Goal: Use online tool/utility: Use online tool/utility

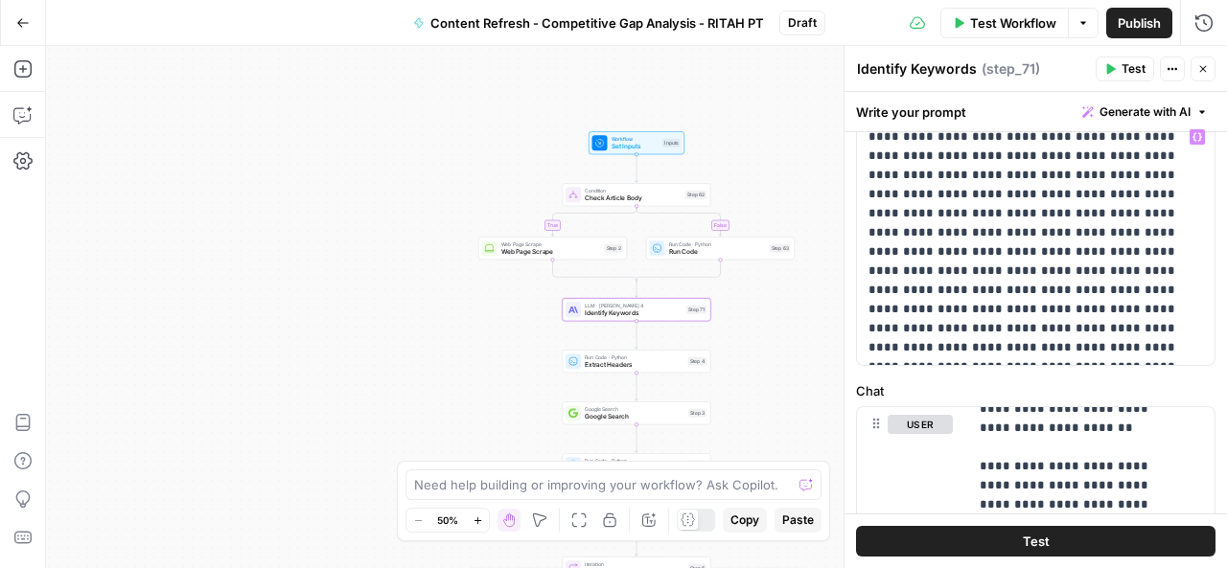
scroll to position [129, 0]
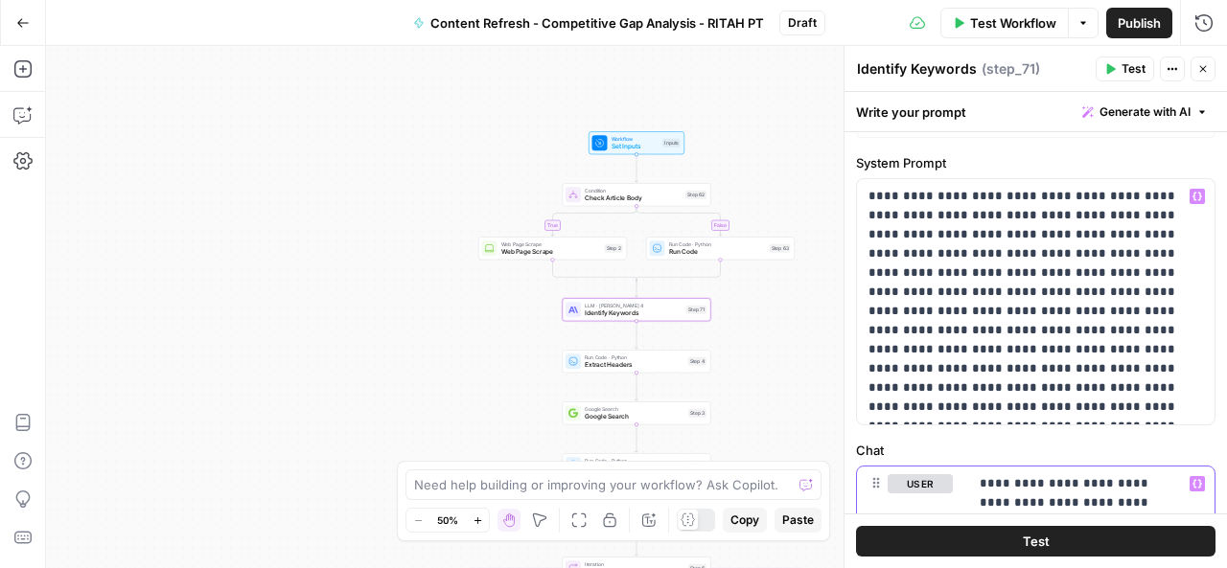
scroll to position [20, 0]
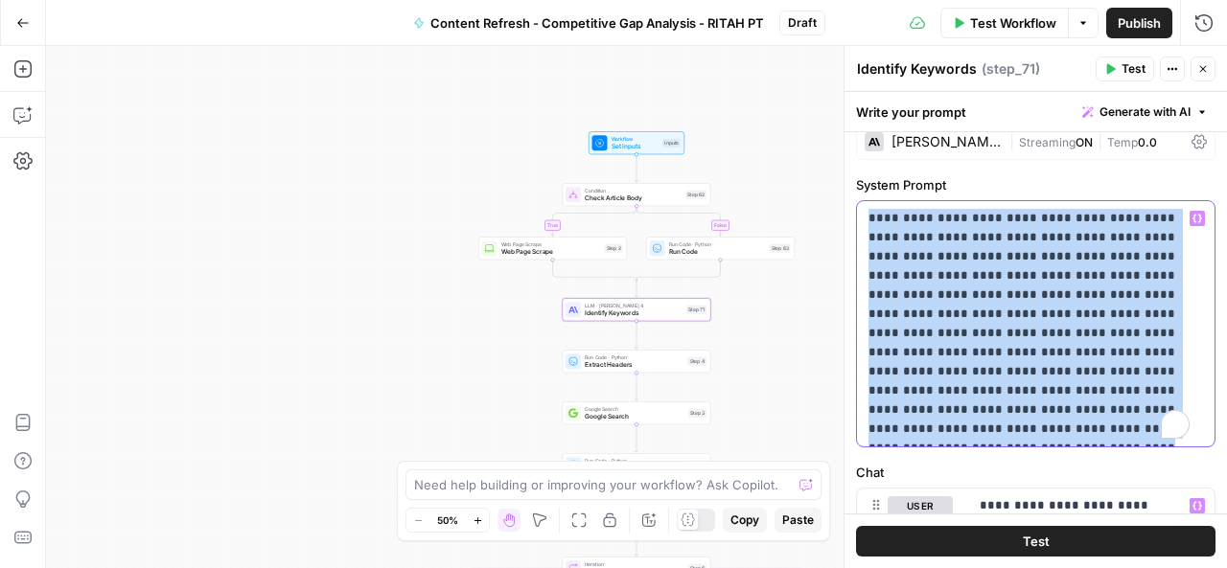
drag, startPoint x: 866, startPoint y: 214, endPoint x: 1094, endPoint y: 429, distance: 313.2
click at [1094, 429] on div "**********" at bounding box center [1036, 323] width 358 height 245
copy p "**********"
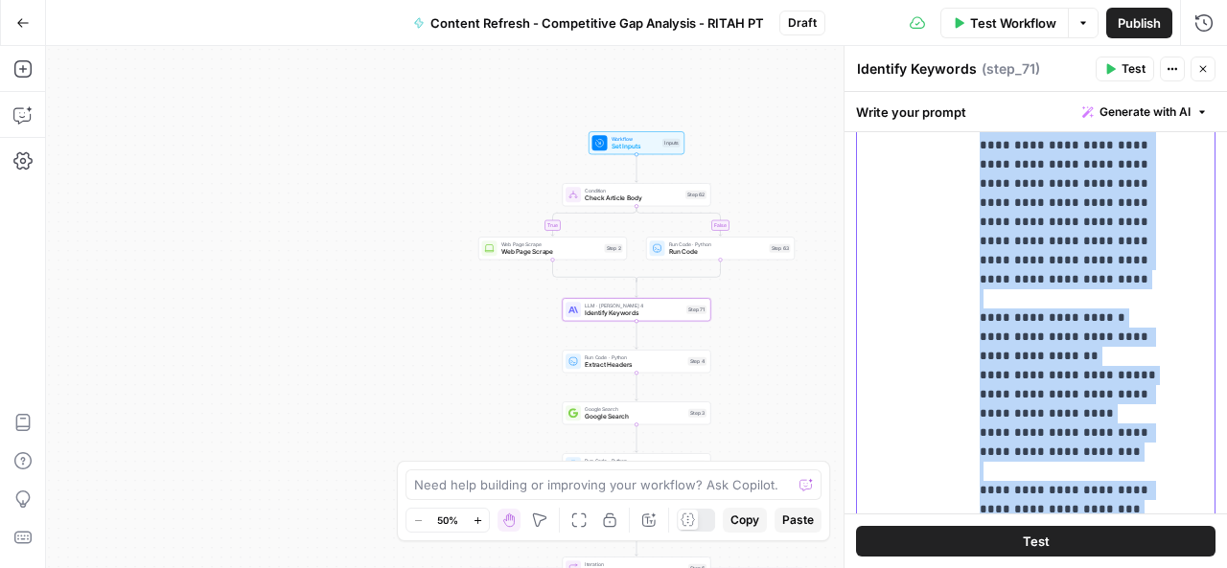
scroll to position [875, 0]
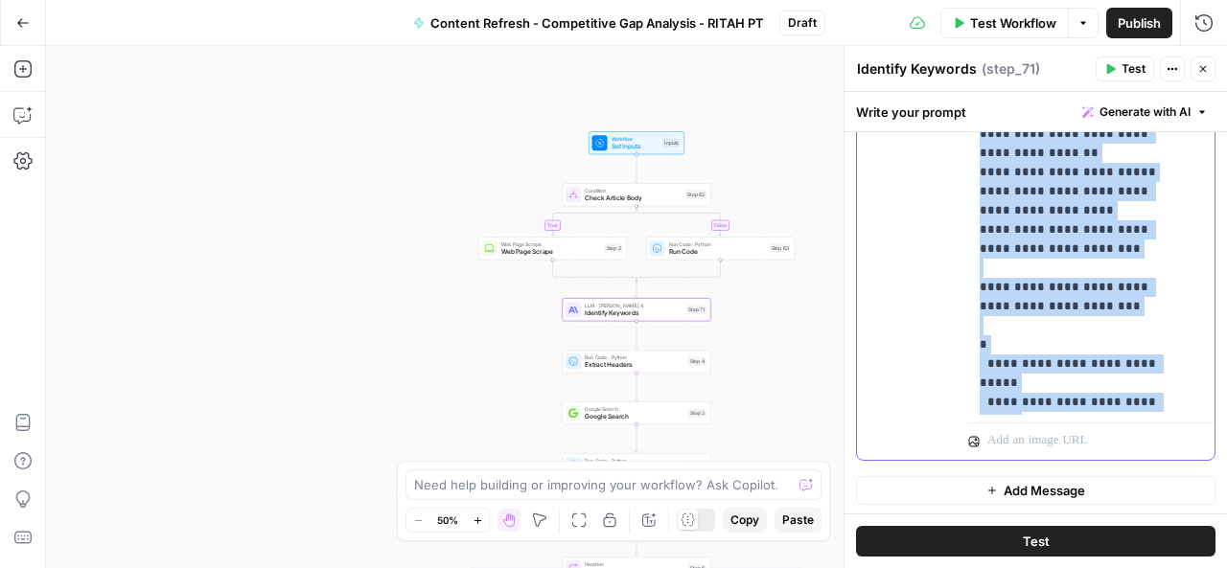
drag, startPoint x: 979, startPoint y: 250, endPoint x: 1037, endPoint y: 389, distance: 150.8
copy p "**********"
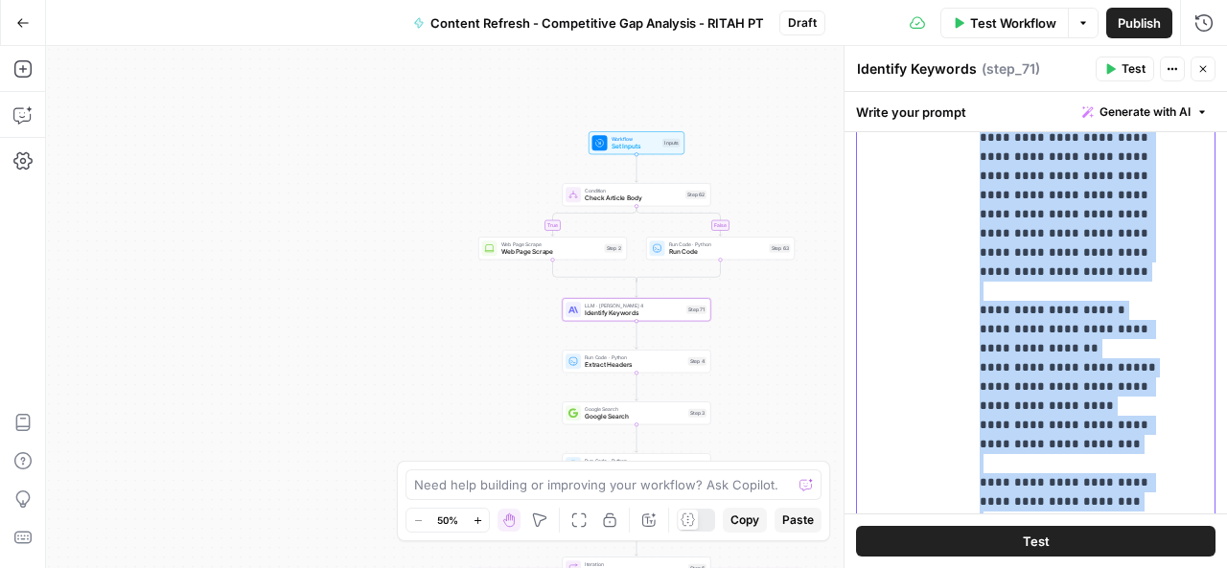
scroll to position [680, 0]
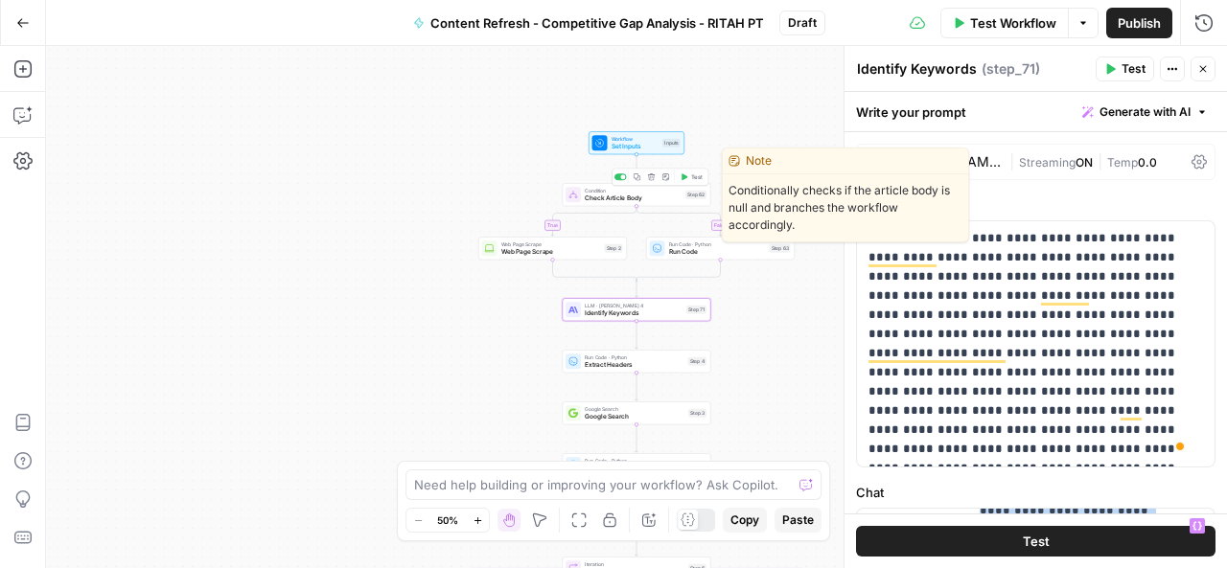
click at [638, 195] on span "Check Article Body" at bounding box center [633, 199] width 97 height 10
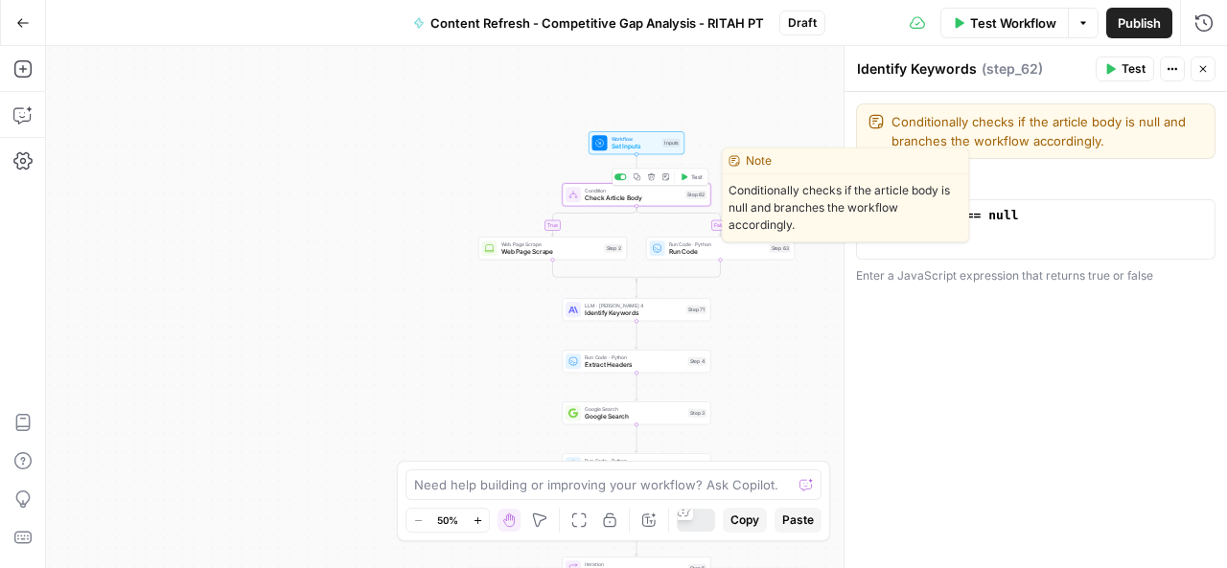
type textarea "Check Article Body"
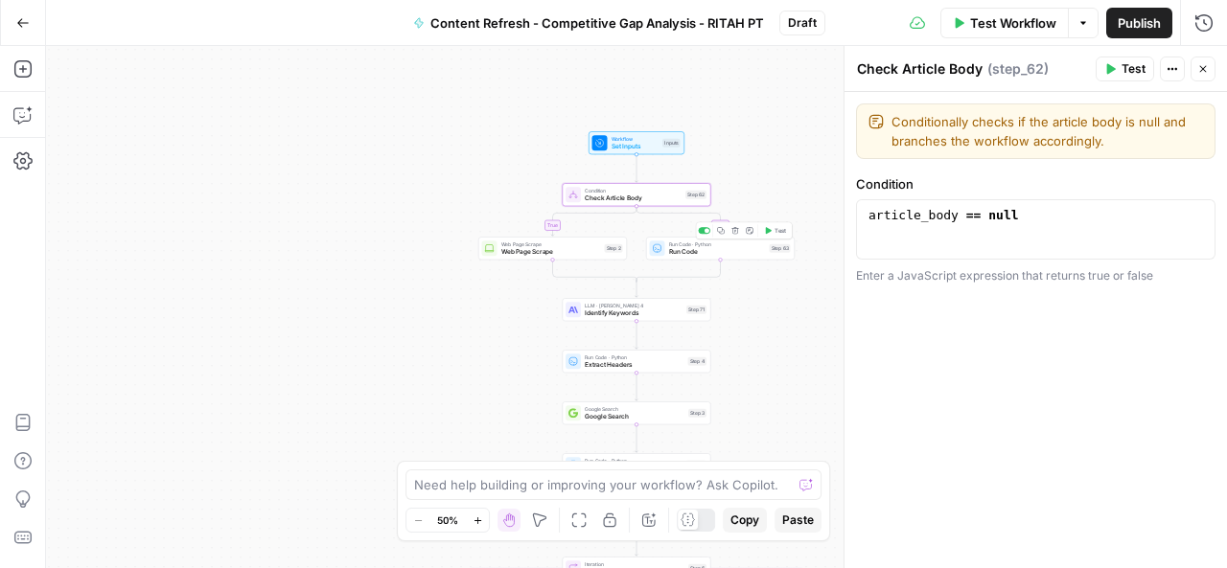
click at [715, 250] on span "Run Code" at bounding box center [717, 252] width 97 height 10
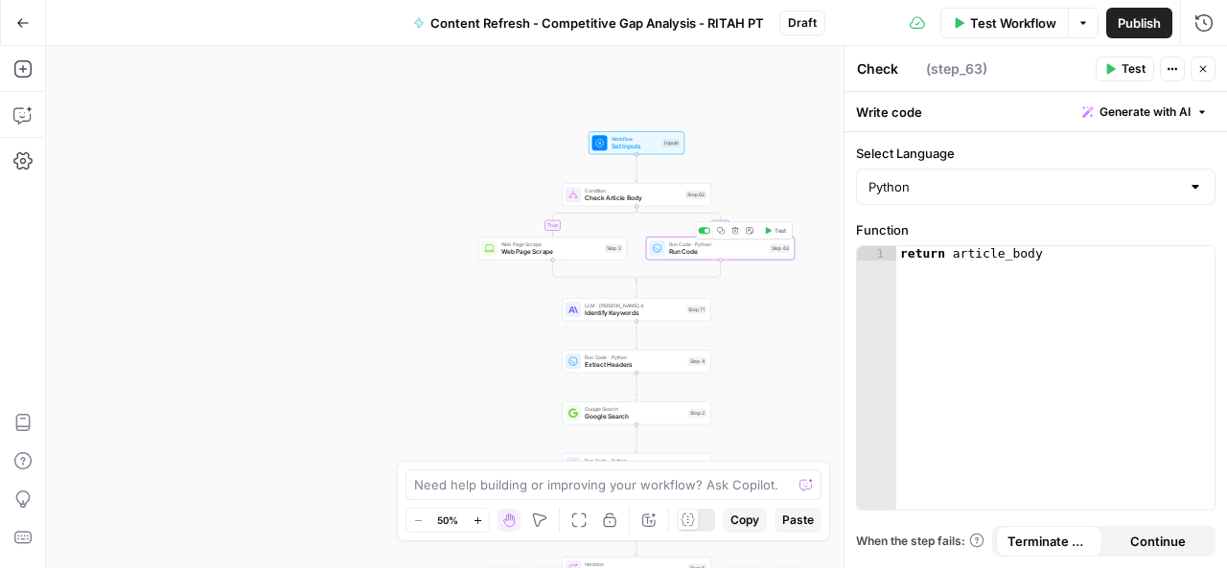
type textarea "Run Code"
click at [533, 250] on span "Web Page Scrape" at bounding box center [551, 252] width 100 height 10
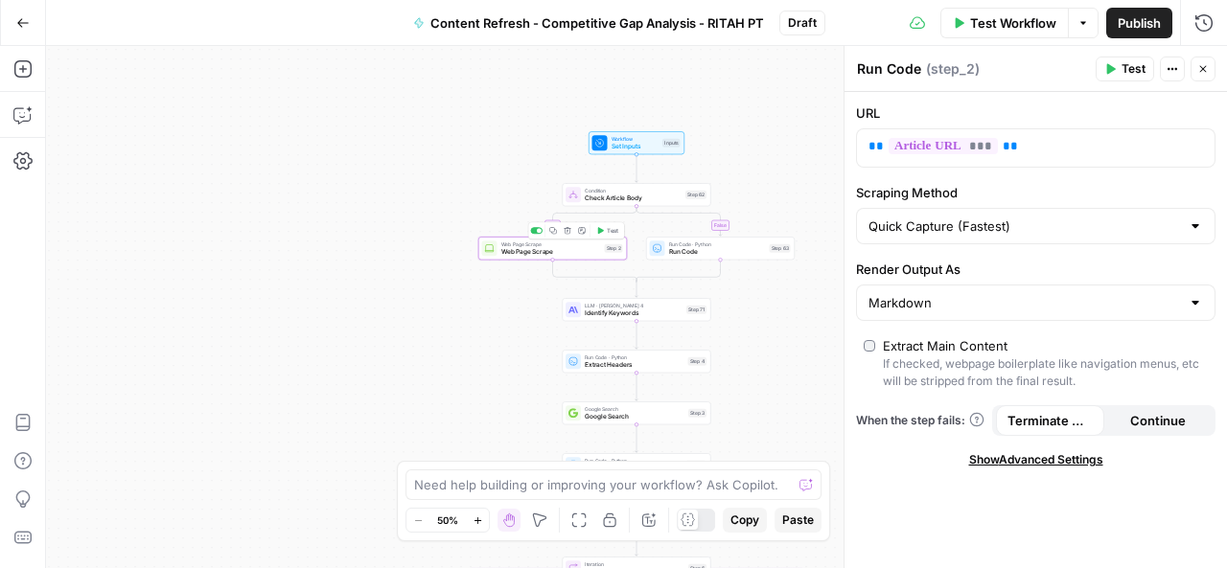
type textarea "Web Page Scrape"
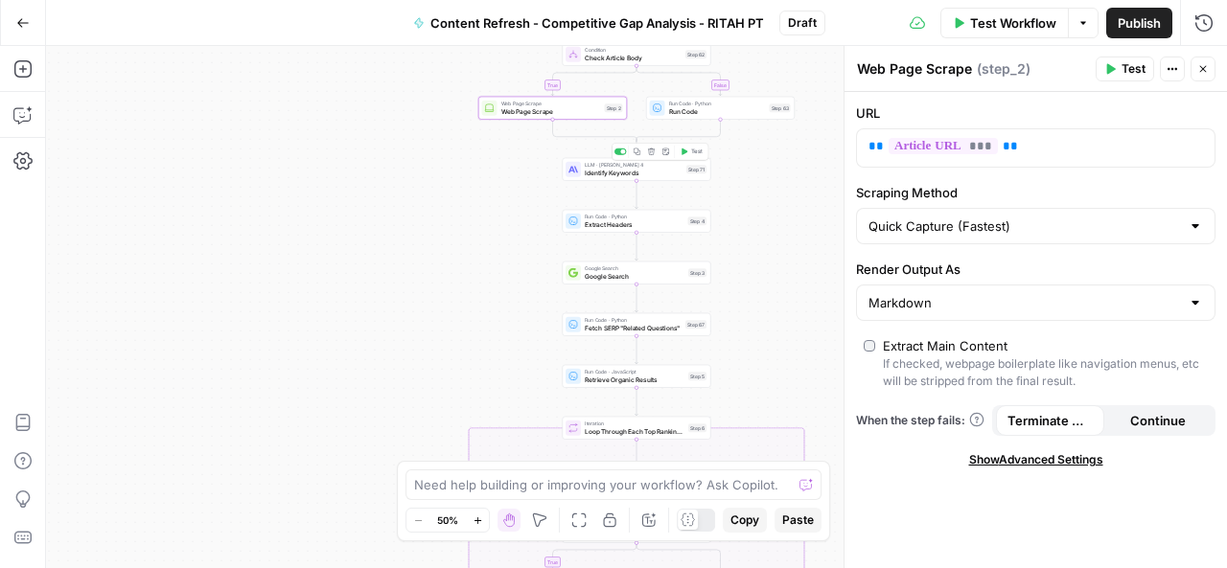
click at [611, 173] on span "Identify Keywords" at bounding box center [634, 173] width 98 height 10
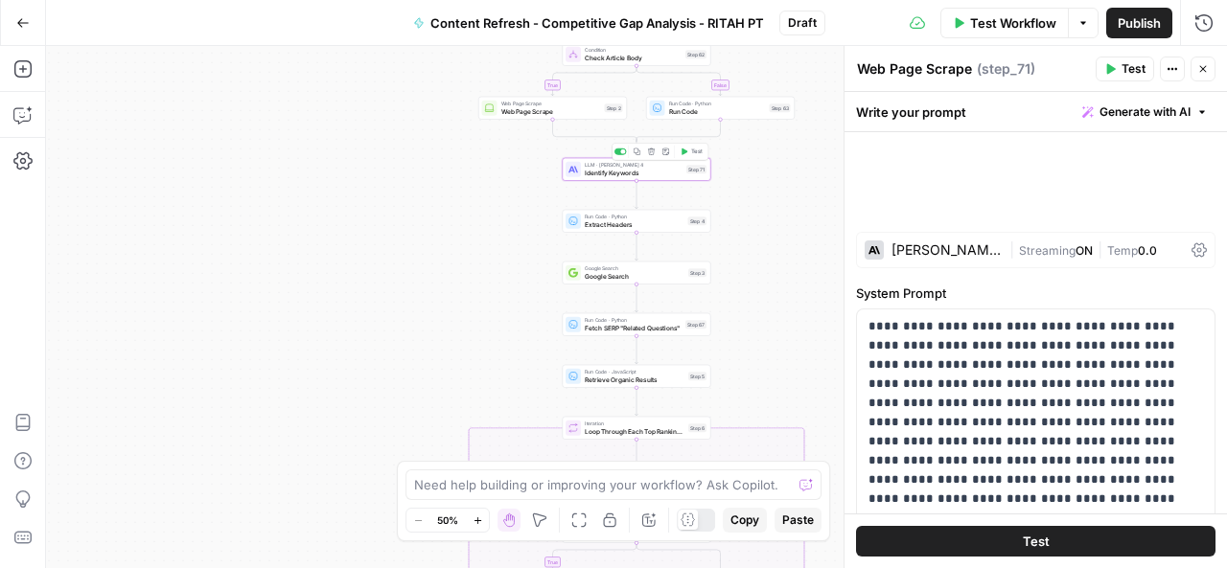
type textarea "Identify Keywords"
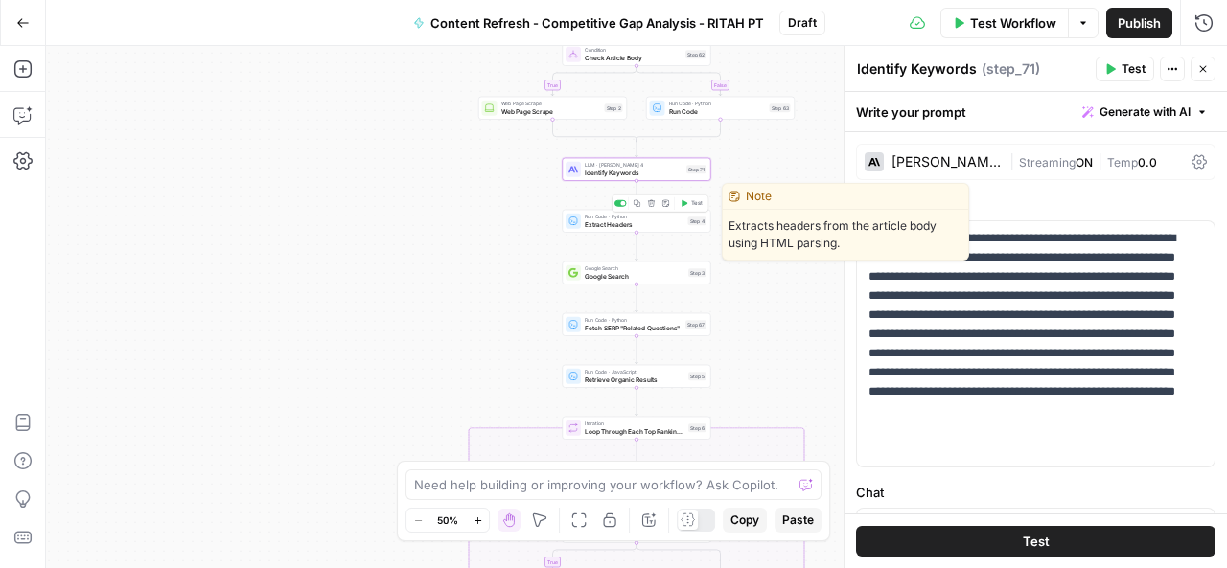
click at [611, 227] on span "Extract Headers" at bounding box center [635, 224] width 100 height 10
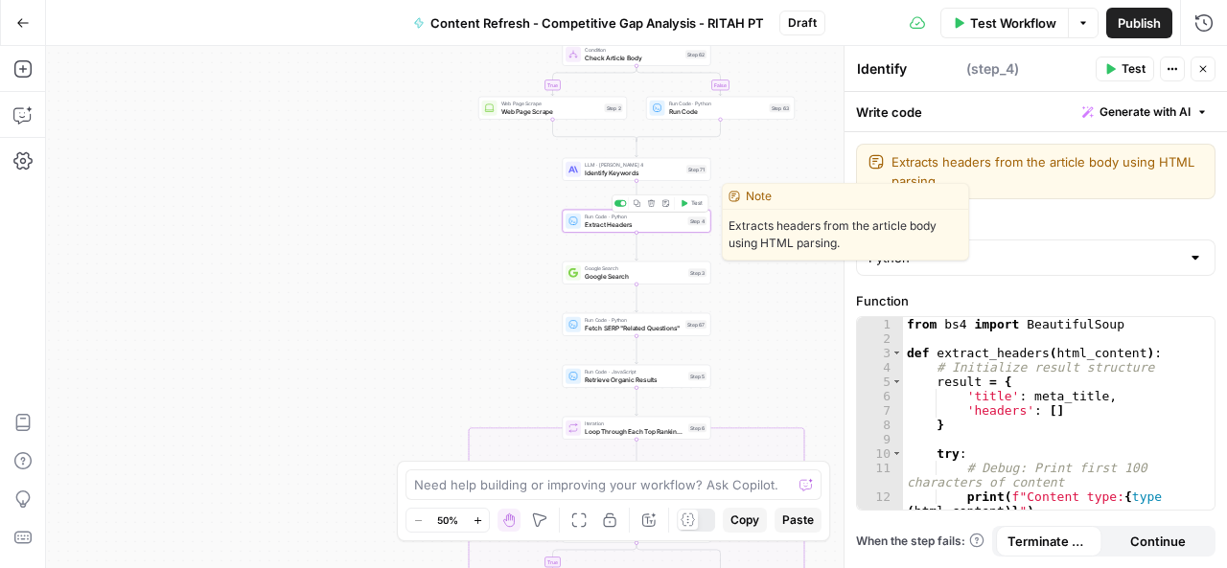
type textarea "Extract Headers"
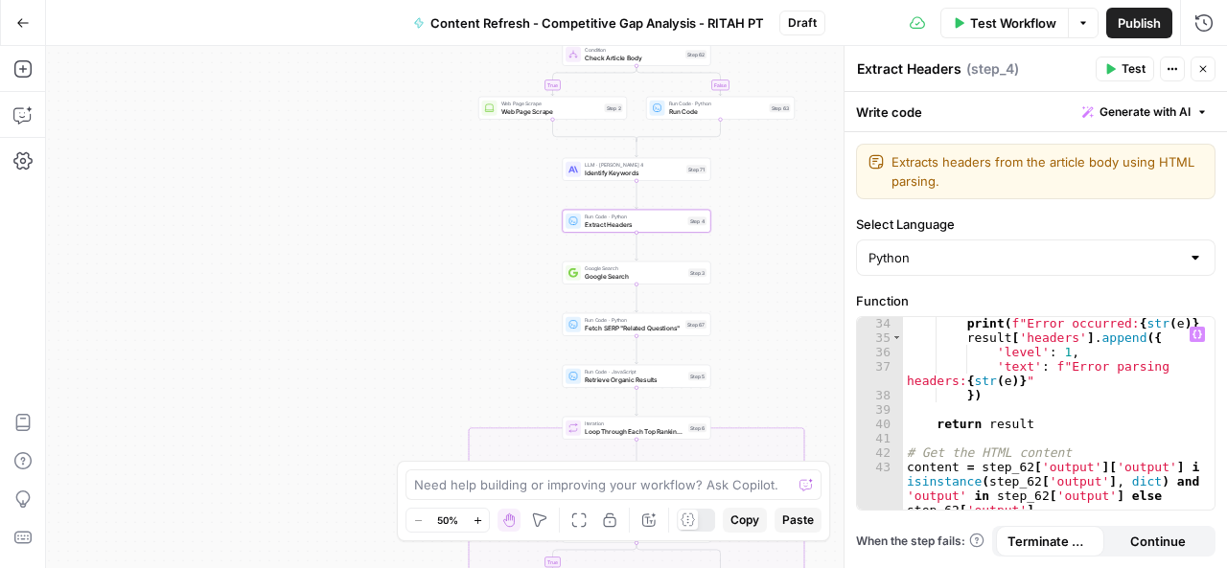
scroll to position [654, 0]
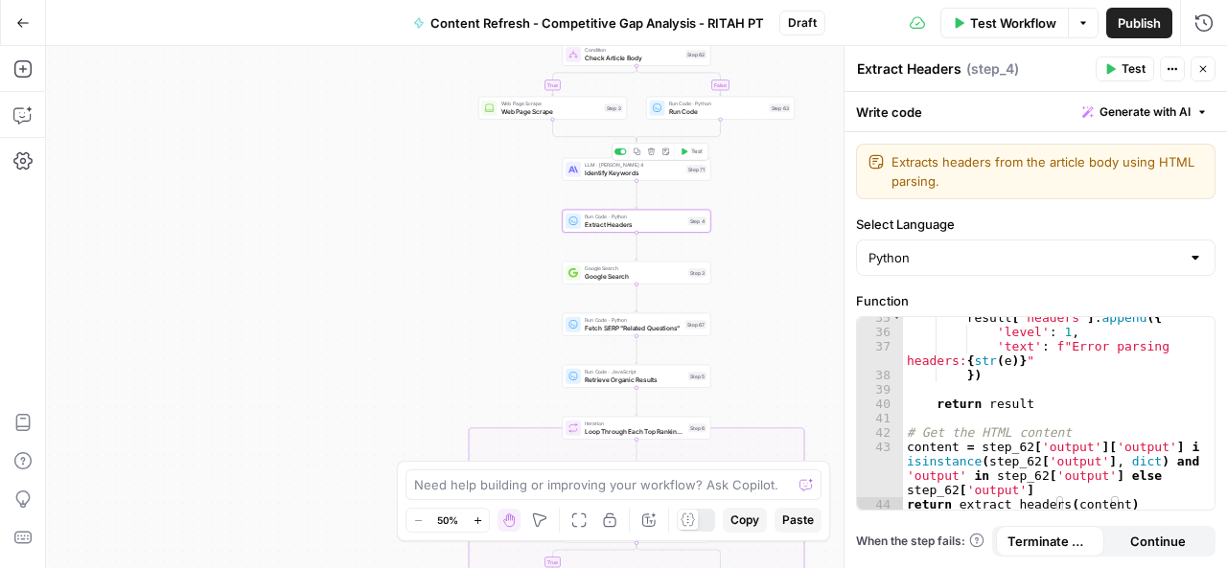
click at [638, 173] on span "Identify Keywords" at bounding box center [634, 173] width 98 height 10
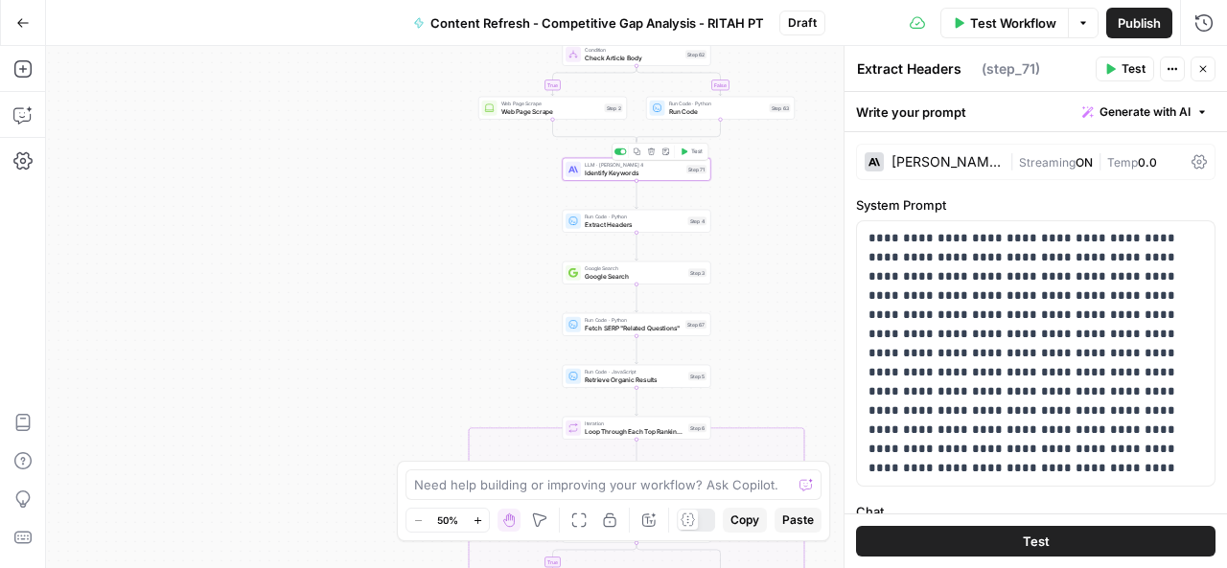
type textarea "Identify Keywords"
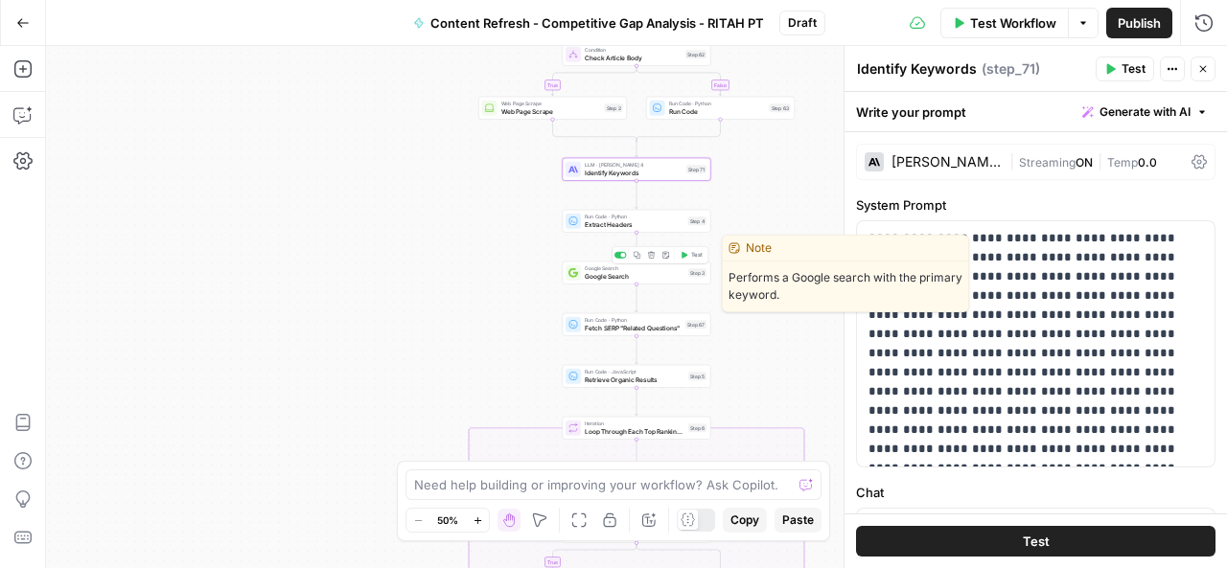
click at [629, 279] on span "Google Search" at bounding box center [635, 276] width 100 height 10
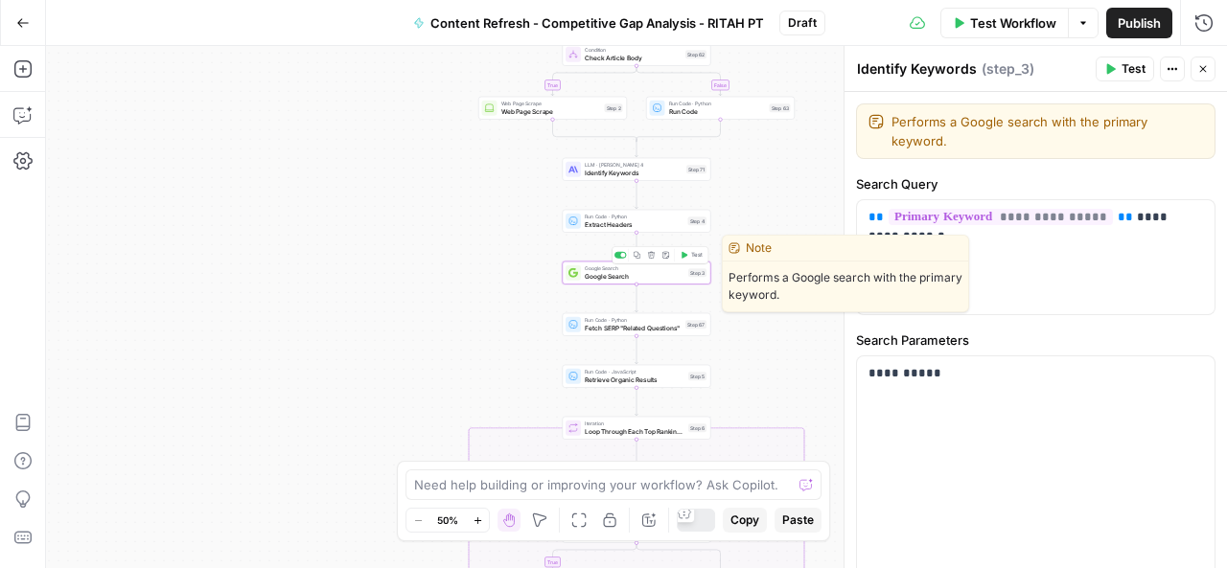
type textarea "Google Search"
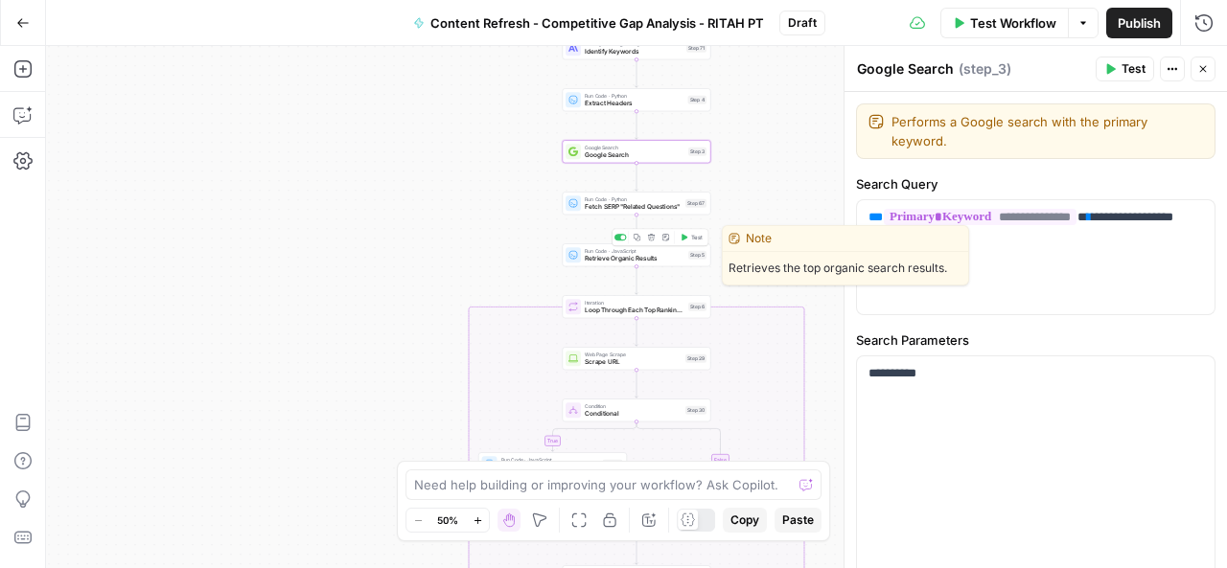
click at [649, 264] on div "Run Code · JavaScript Retrieve Organic Results Step 5 Copy step Delete step Edi…" at bounding box center [637, 254] width 149 height 23
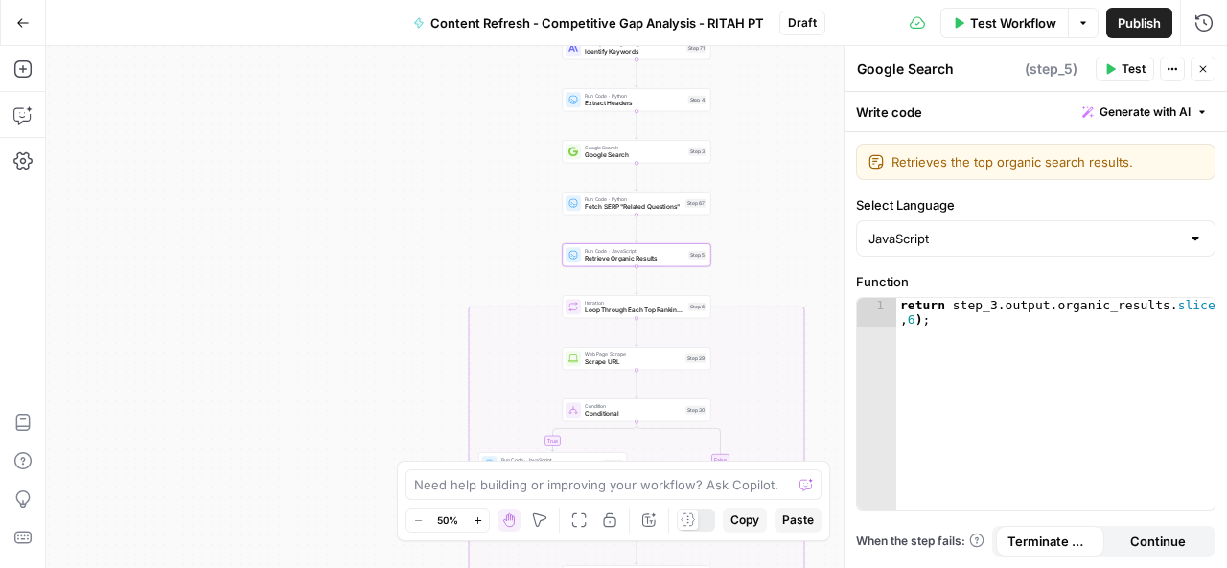
type textarea "Retrieve Organic Results"
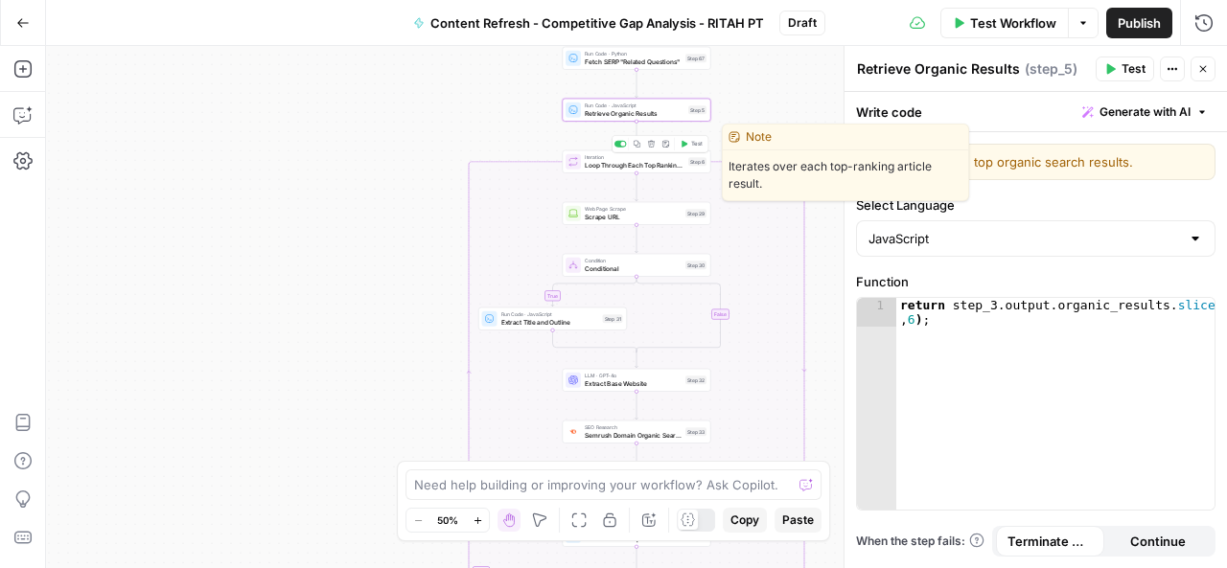
click at [622, 168] on span "Loop Through Each Top Ranking Article" at bounding box center [635, 165] width 100 height 10
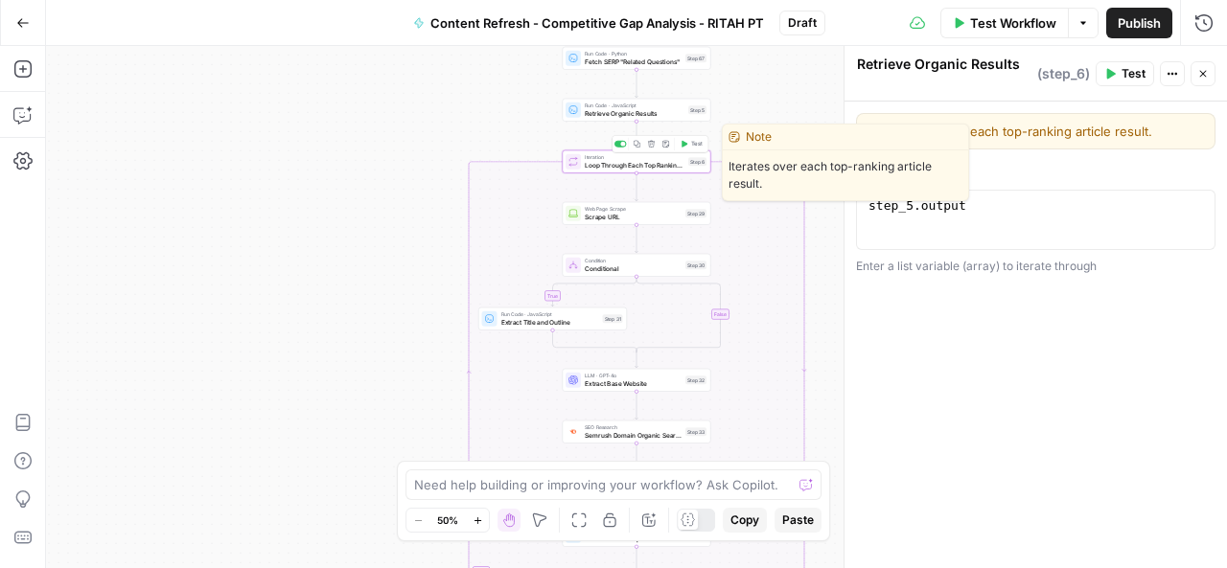
type textarea "Loop Through Each Top Ranking Article"
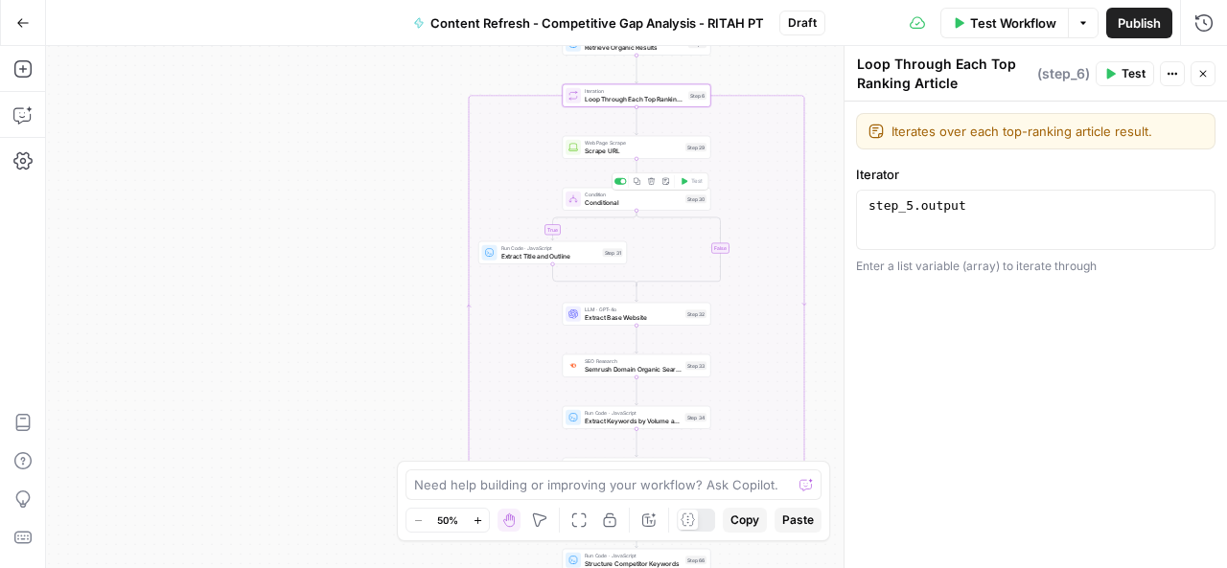
click at [623, 200] on span "Conditional" at bounding box center [633, 202] width 97 height 10
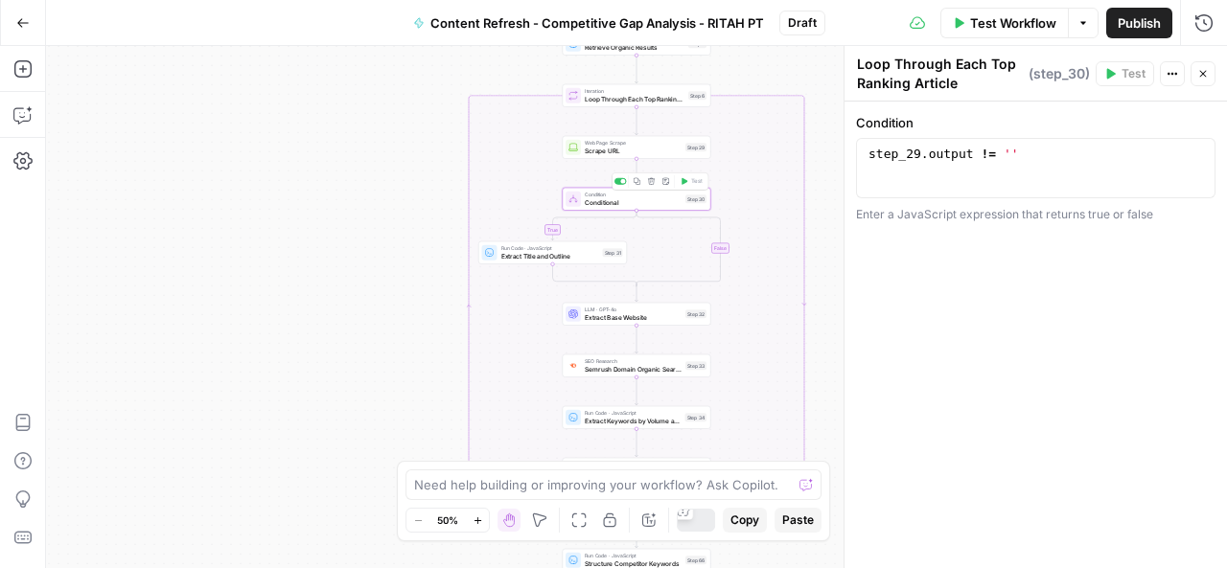
type textarea "Conditional"
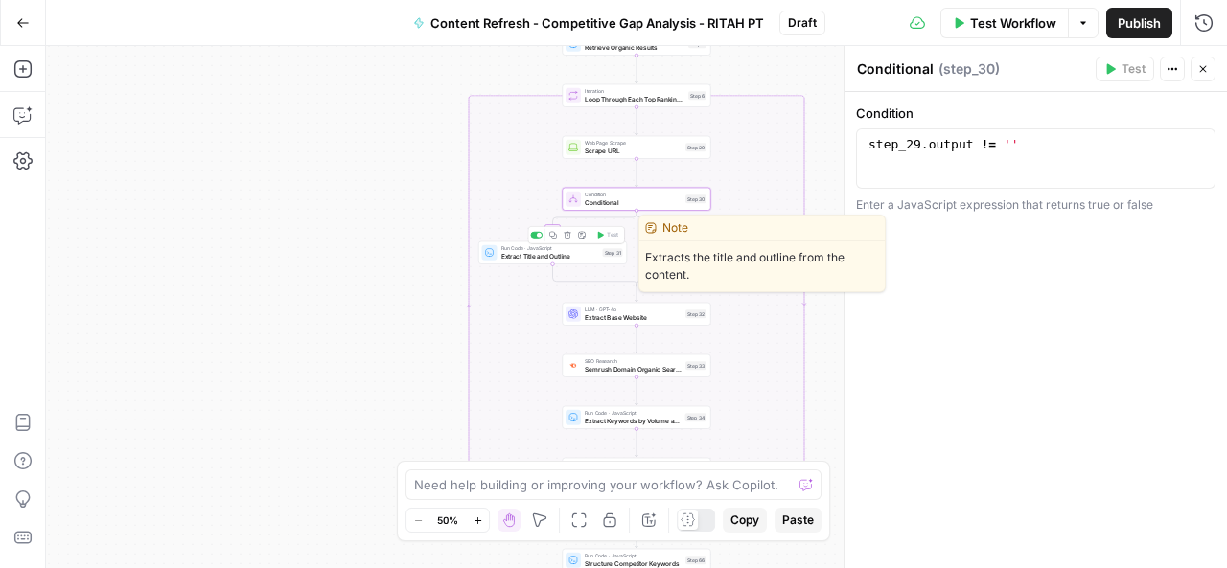
click at [546, 257] on span "Extract Title and Outline" at bounding box center [550, 256] width 98 height 10
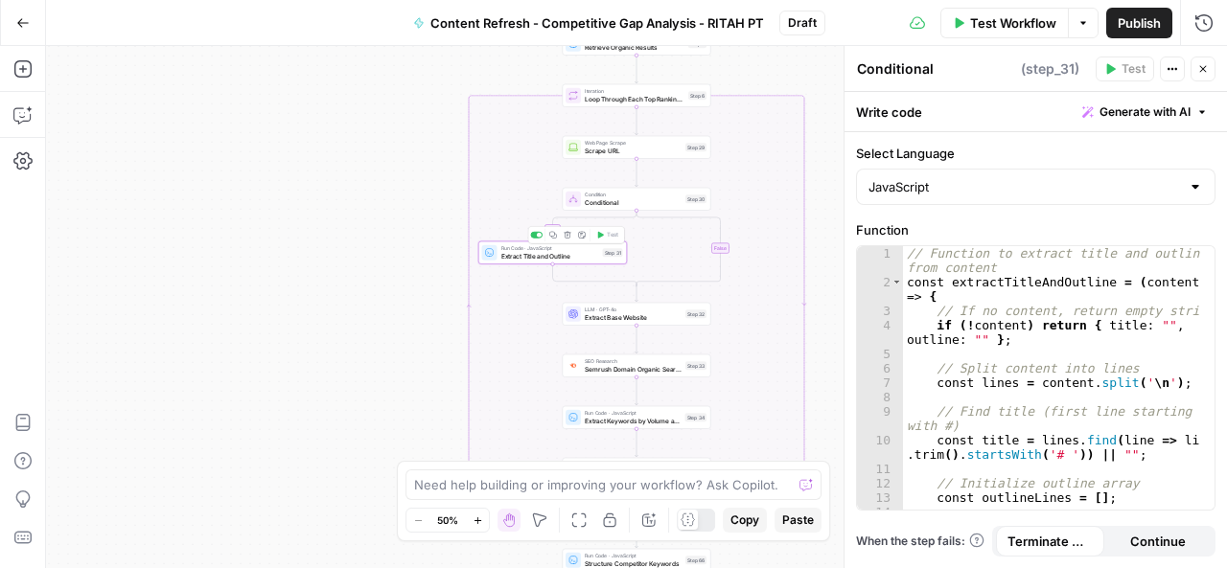
type textarea "Extract Title and Outline"
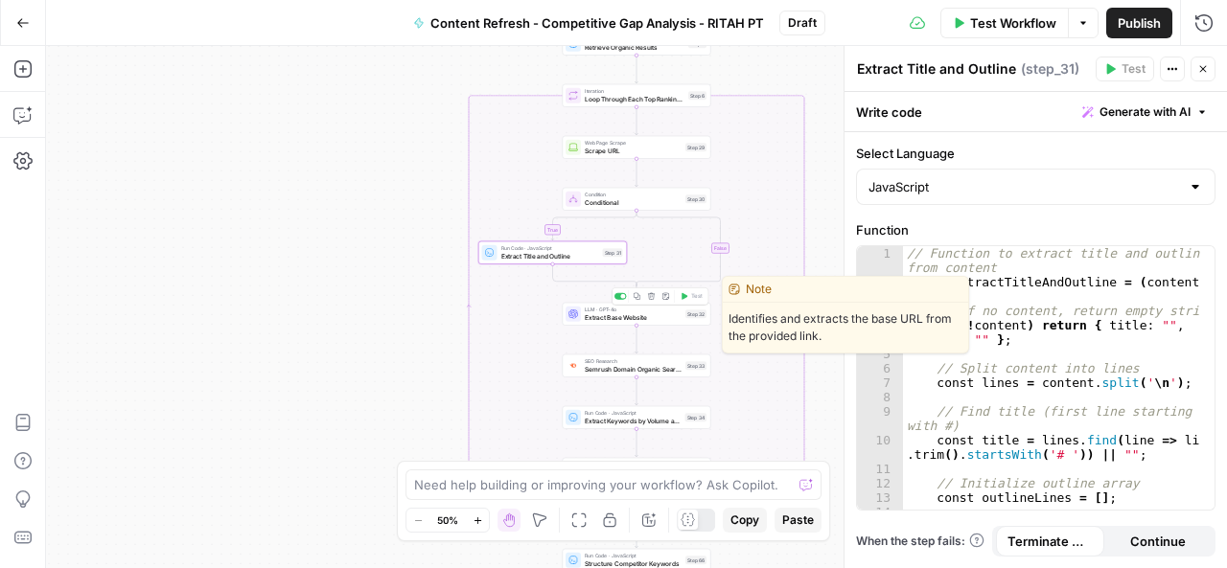
click at [628, 318] on span "Extract Base Website" at bounding box center [633, 317] width 97 height 10
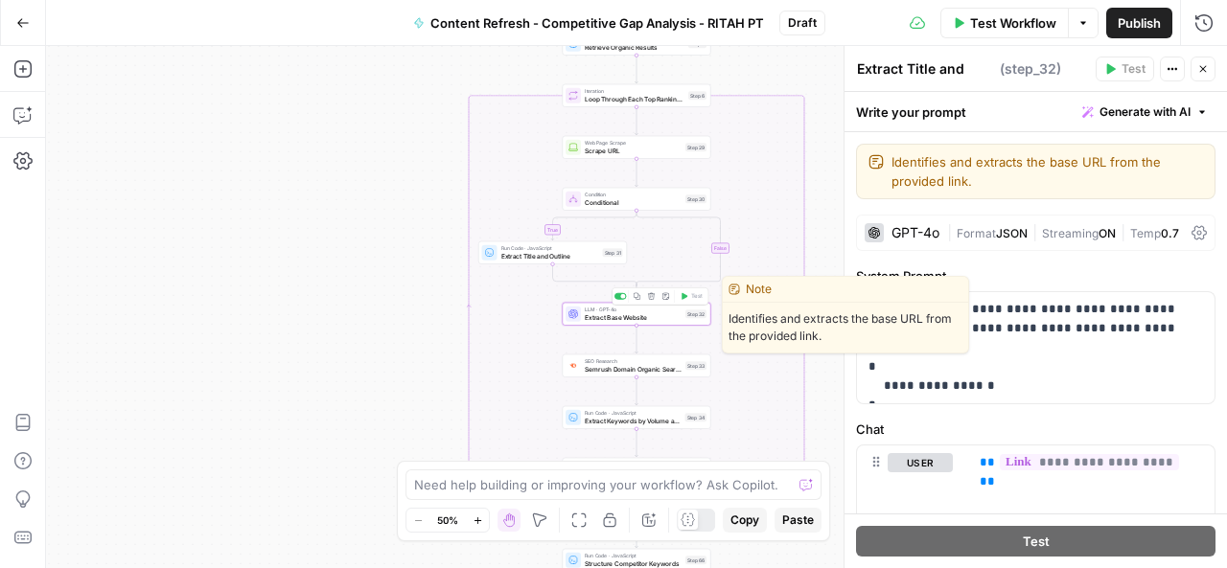
type textarea "Extract Base Website"
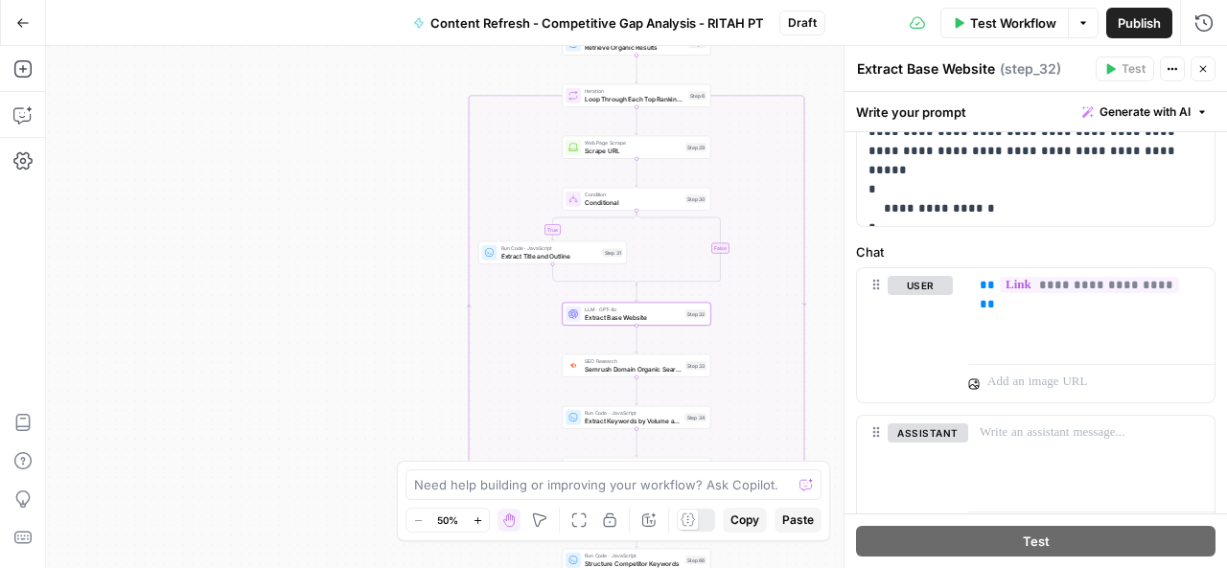
scroll to position [265, 0]
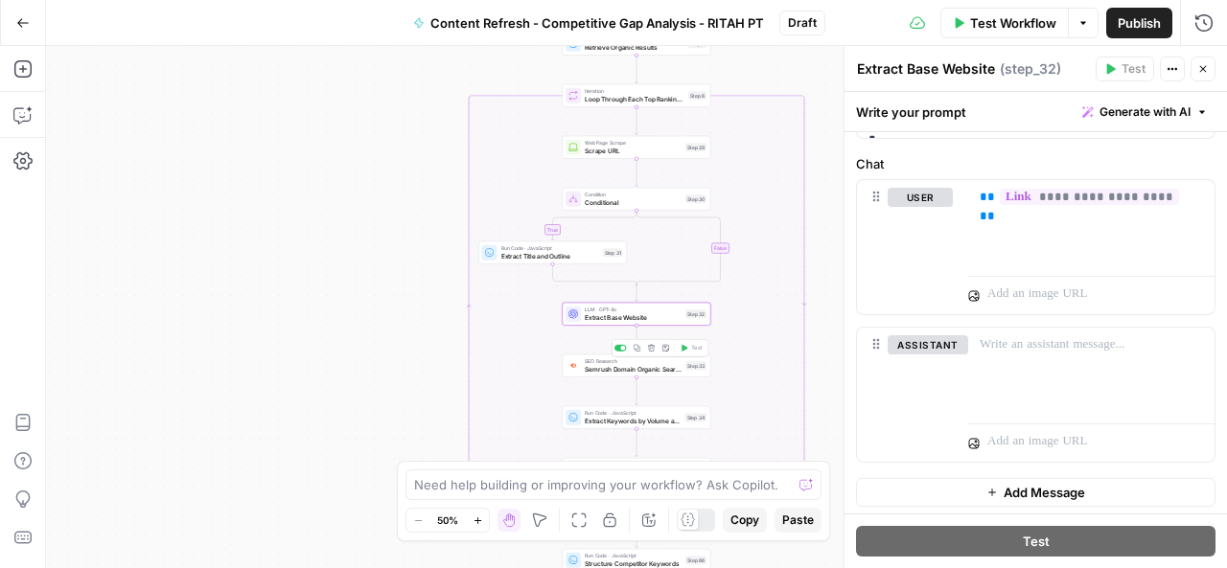
click at [635, 373] on span "Semrush Domain Organic Search Keywords" at bounding box center [633, 369] width 97 height 10
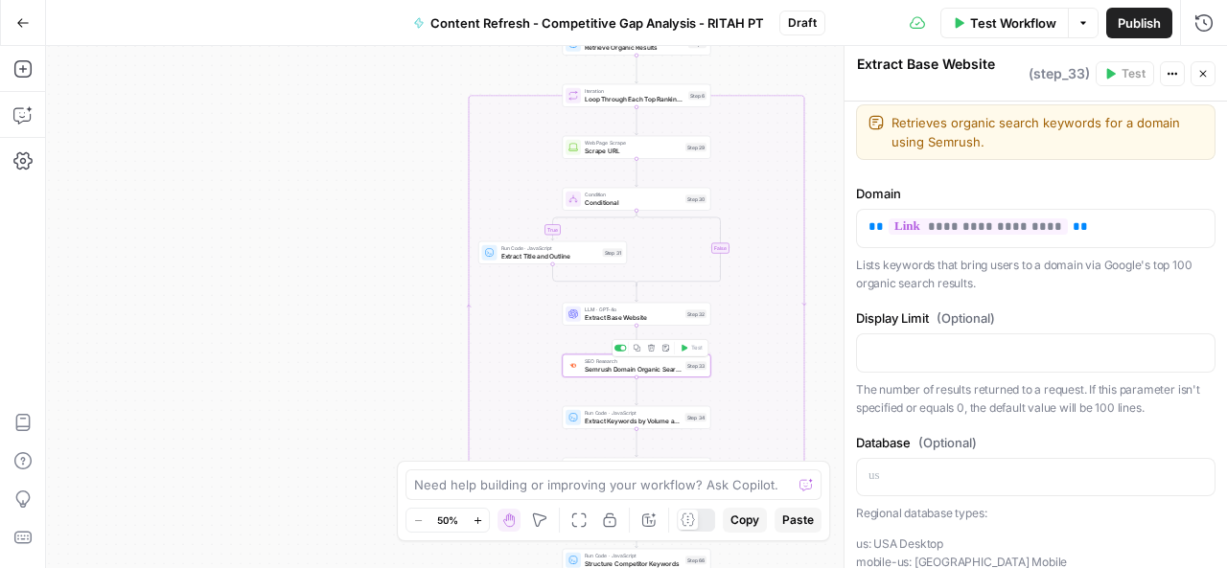
type textarea "Semrush Domain Organic Search Keywords"
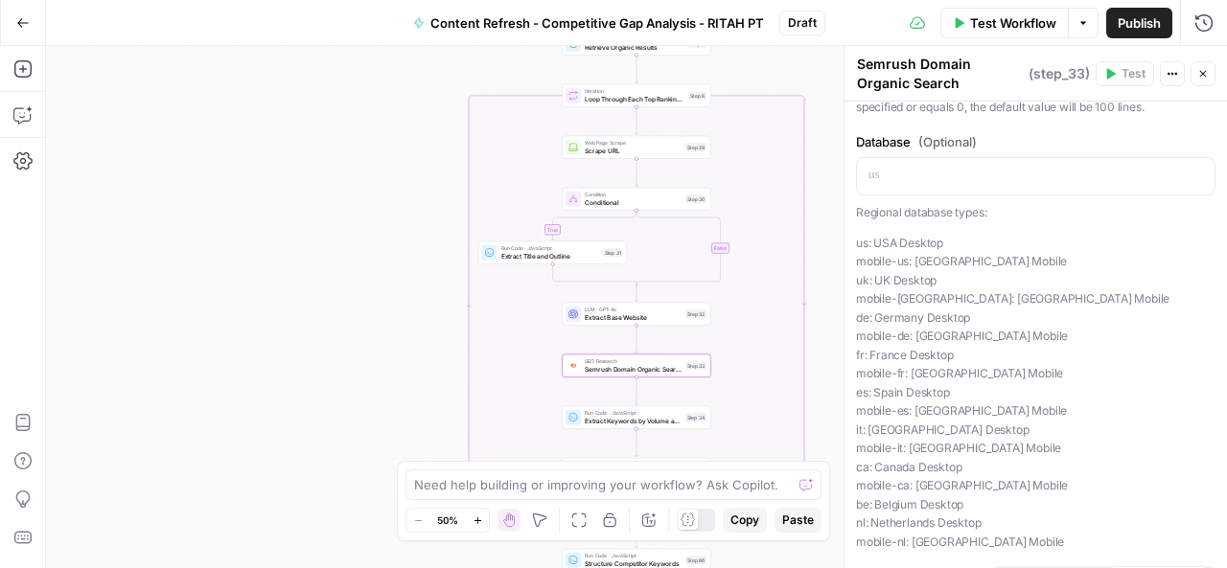
scroll to position [370, 0]
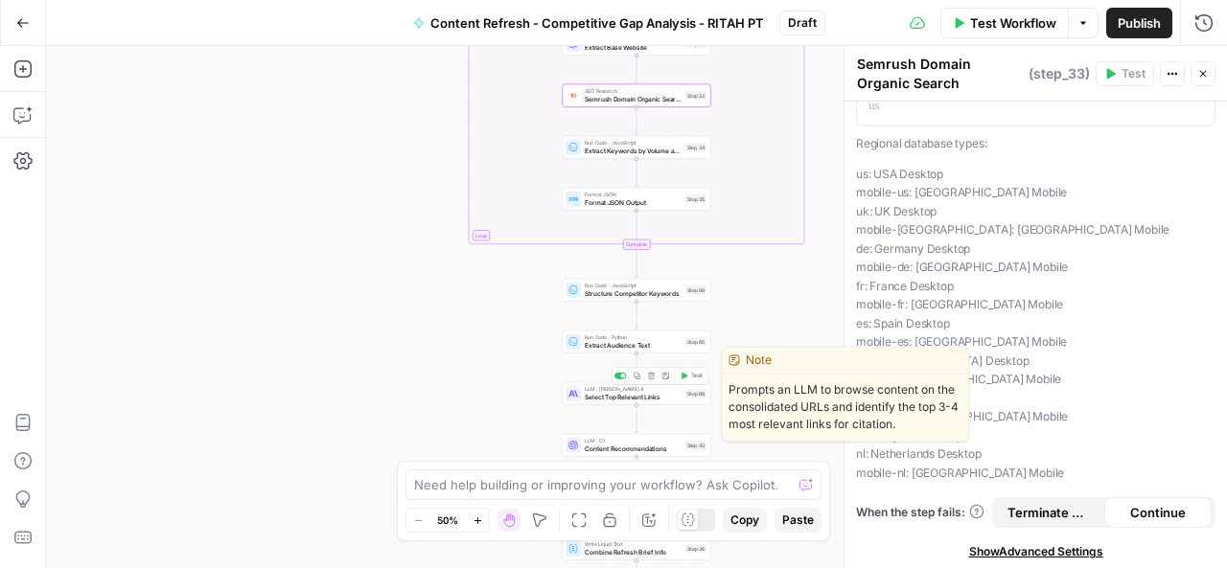
click at [621, 400] on span "Select Top Relevant Links" at bounding box center [633, 397] width 97 height 10
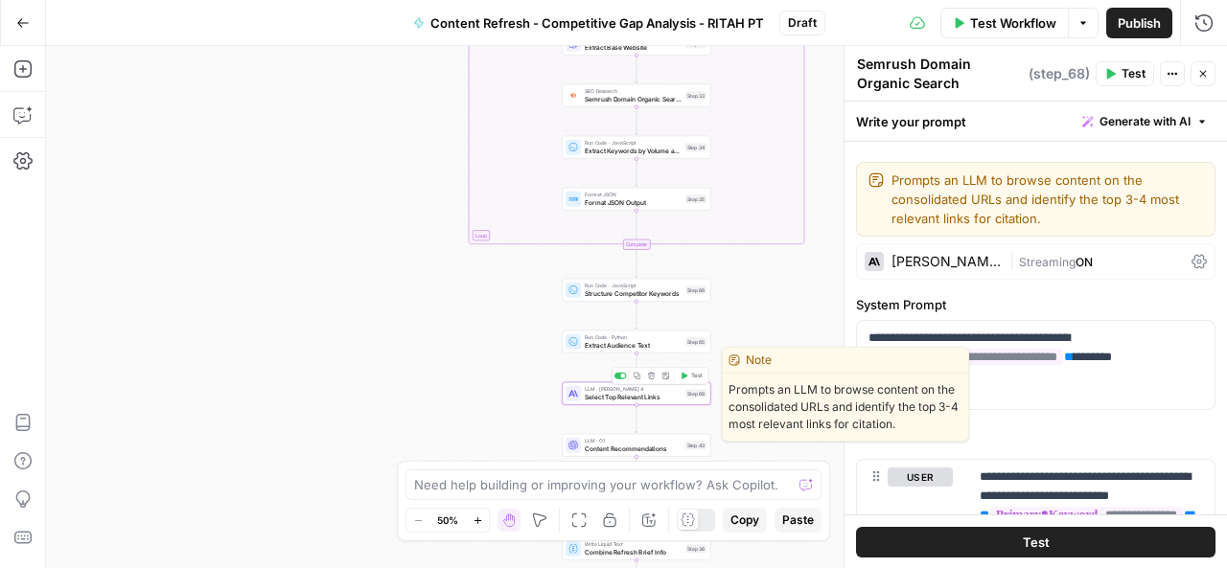
type textarea "Select Top Relevant Links"
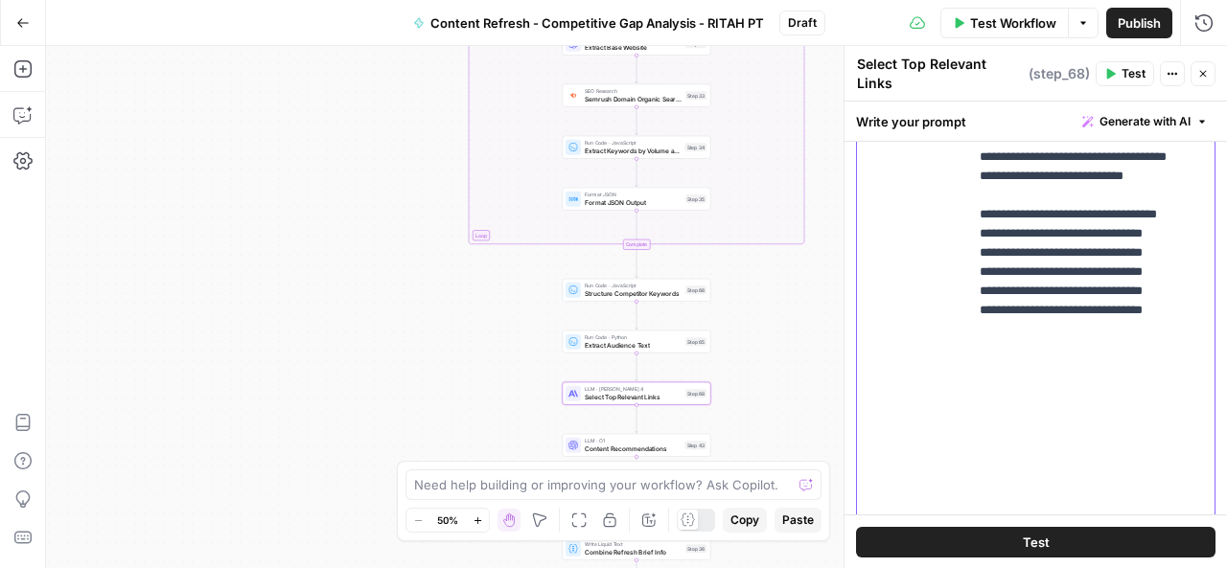
scroll to position [807, 0]
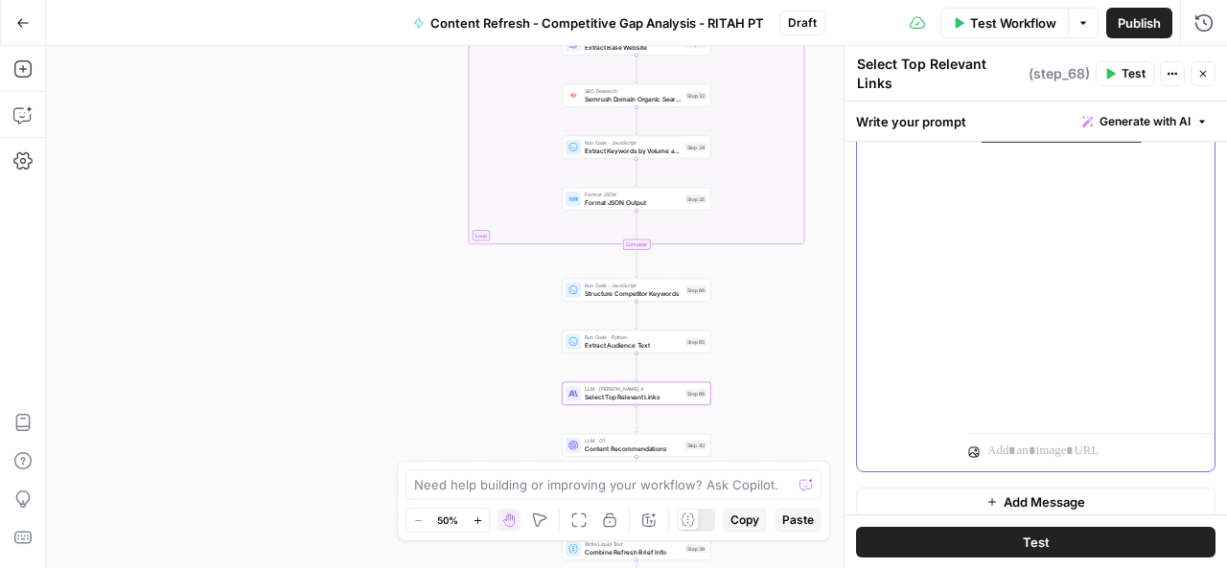
drag, startPoint x: 981, startPoint y: 248, endPoint x: 1070, endPoint y: 440, distance: 211.4
click at [1070, 440] on div "**********" at bounding box center [1091, 57] width 246 height 826
copy p "**********"
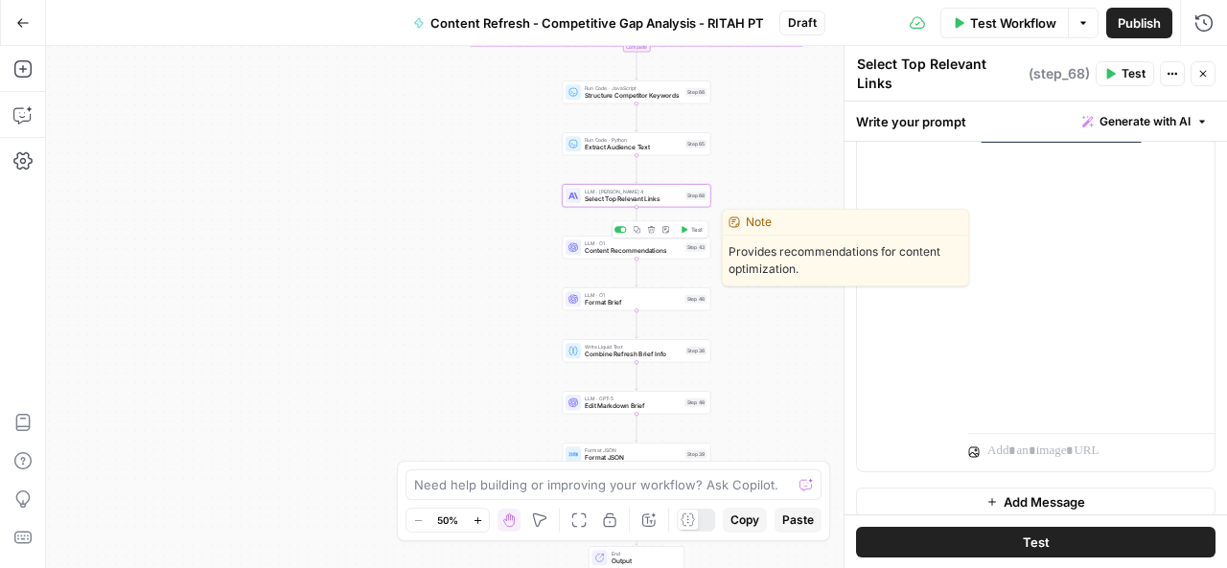
click at [621, 251] on span "Content Recommendations" at bounding box center [633, 251] width 97 height 10
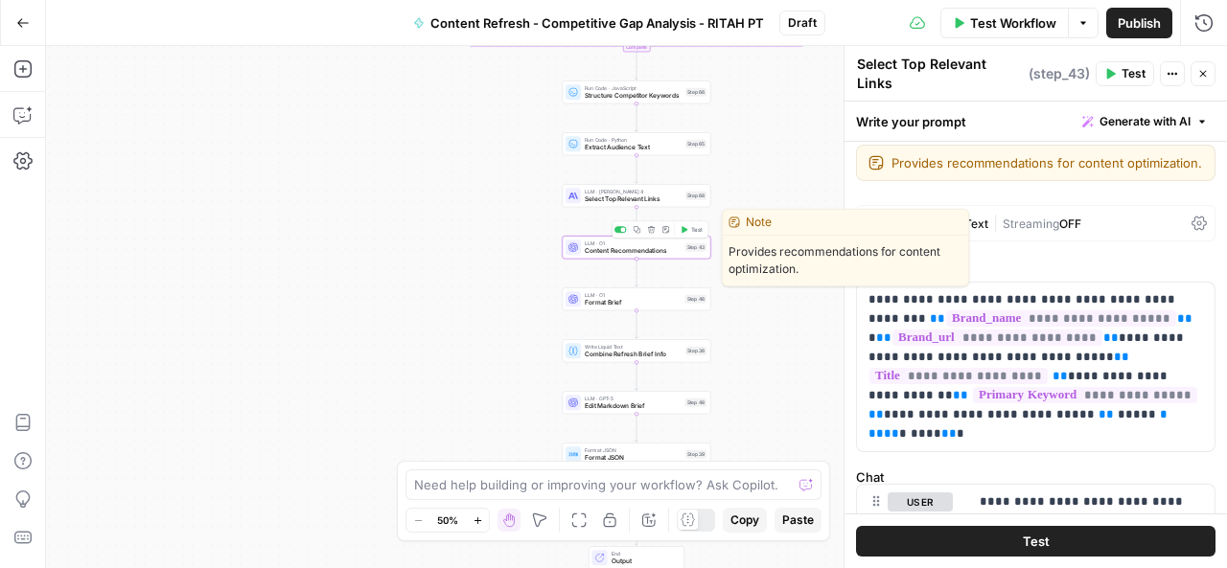
type textarea "Content Recommendations"
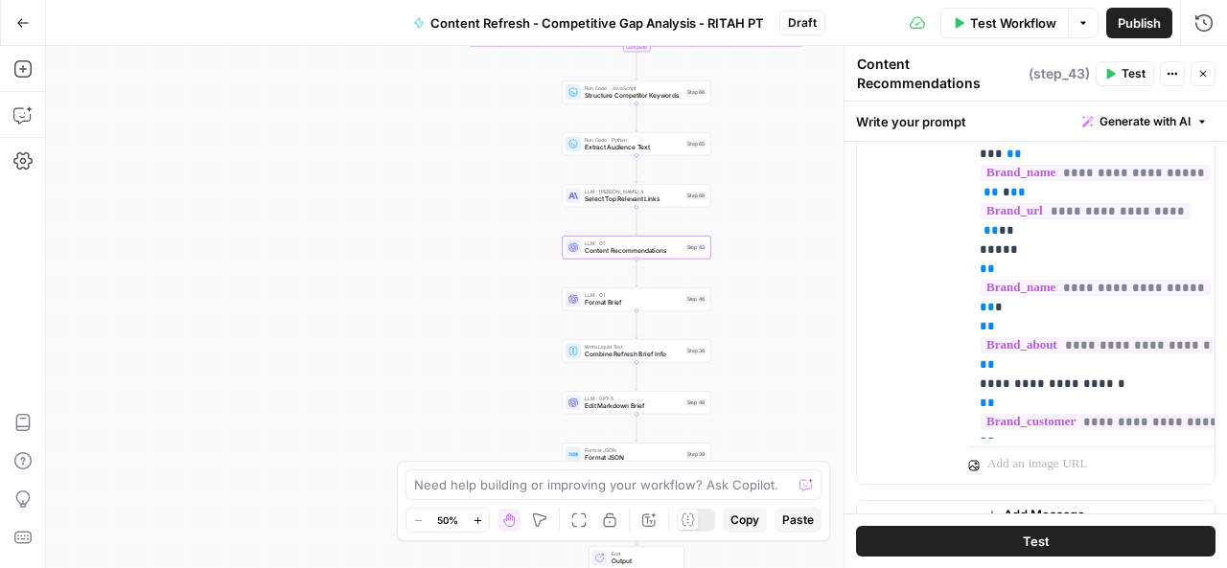
scroll to position [858, 0]
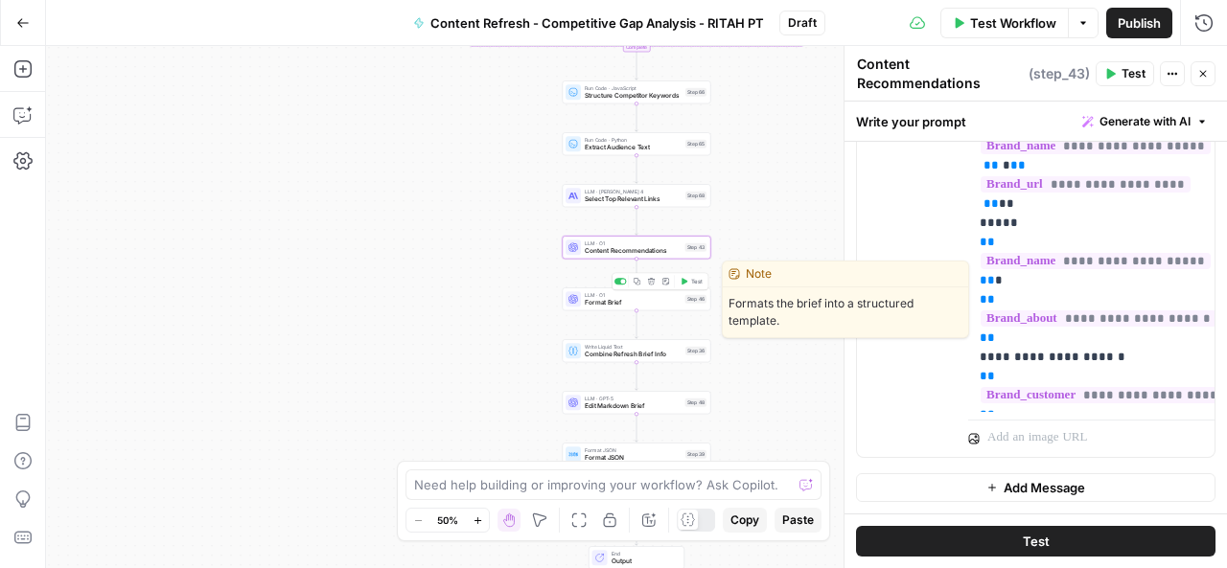
click at [636, 303] on span "Format Brief" at bounding box center [633, 303] width 97 height 10
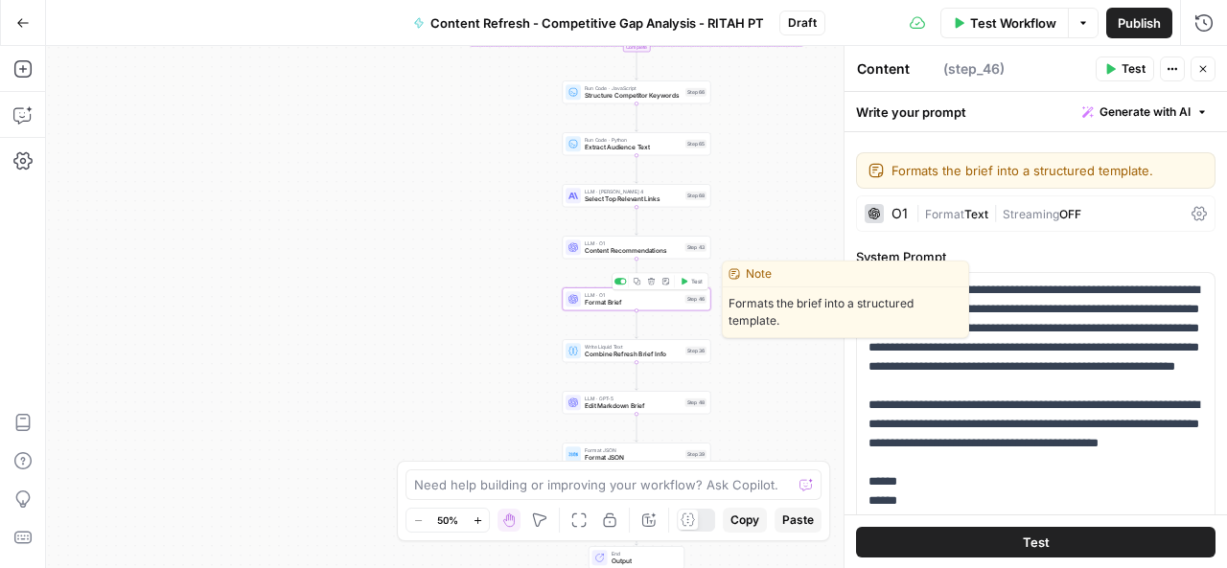
type textarea "Format Brief"
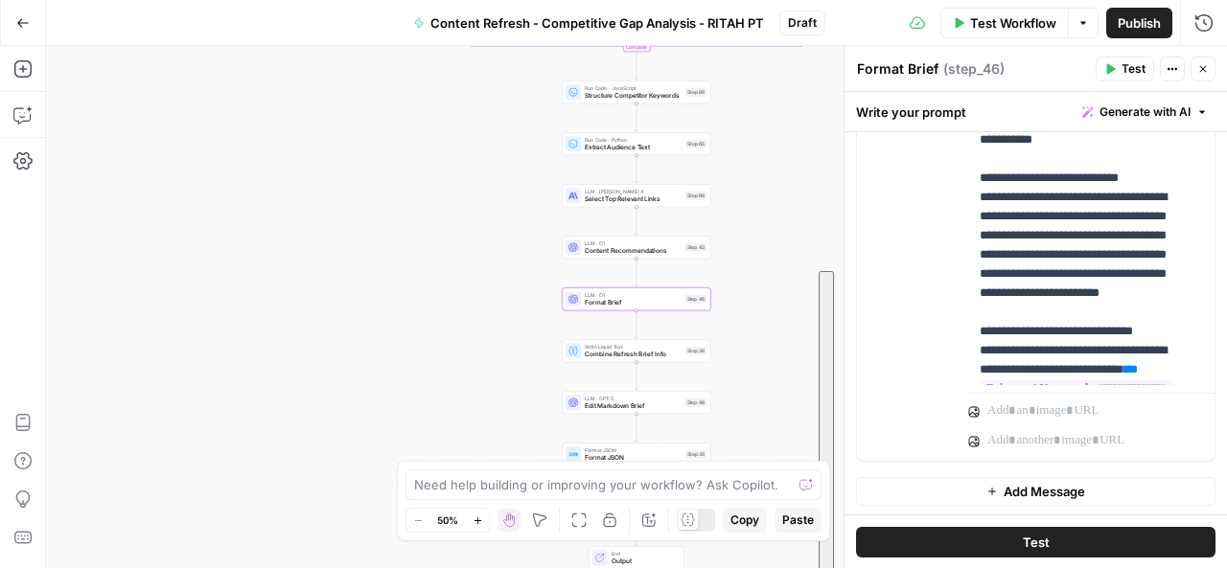
scroll to position [729, 0]
drag, startPoint x: 863, startPoint y: 291, endPoint x: 937, endPoint y: 314, distance: 78.2
click at [0, 0] on form "**********" at bounding box center [0, 0] width 0 height 0
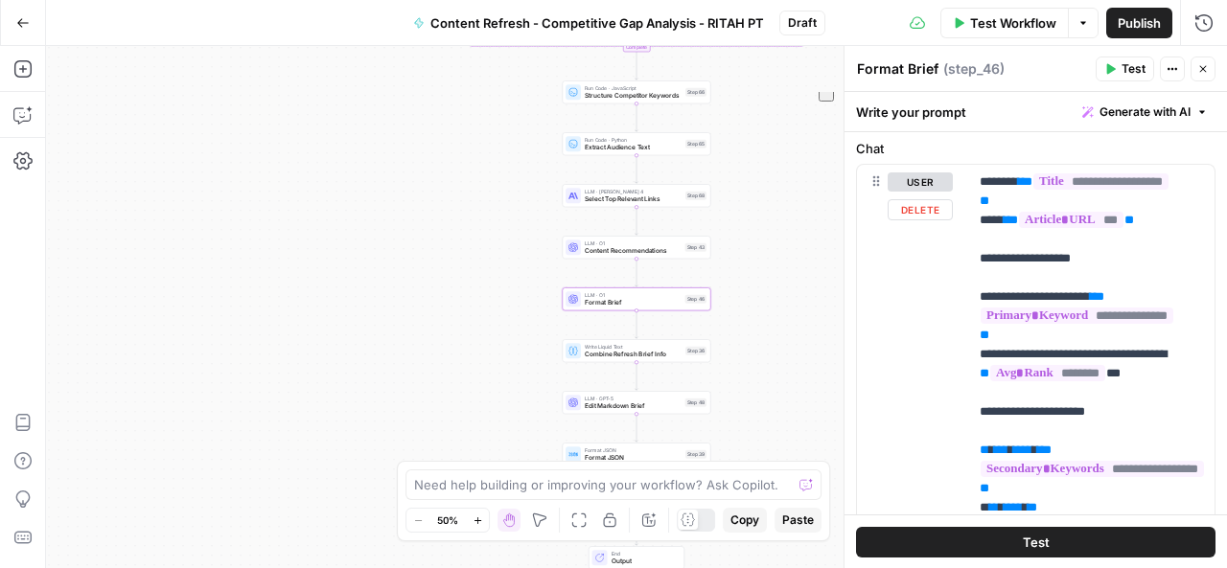
scroll to position [565, 0]
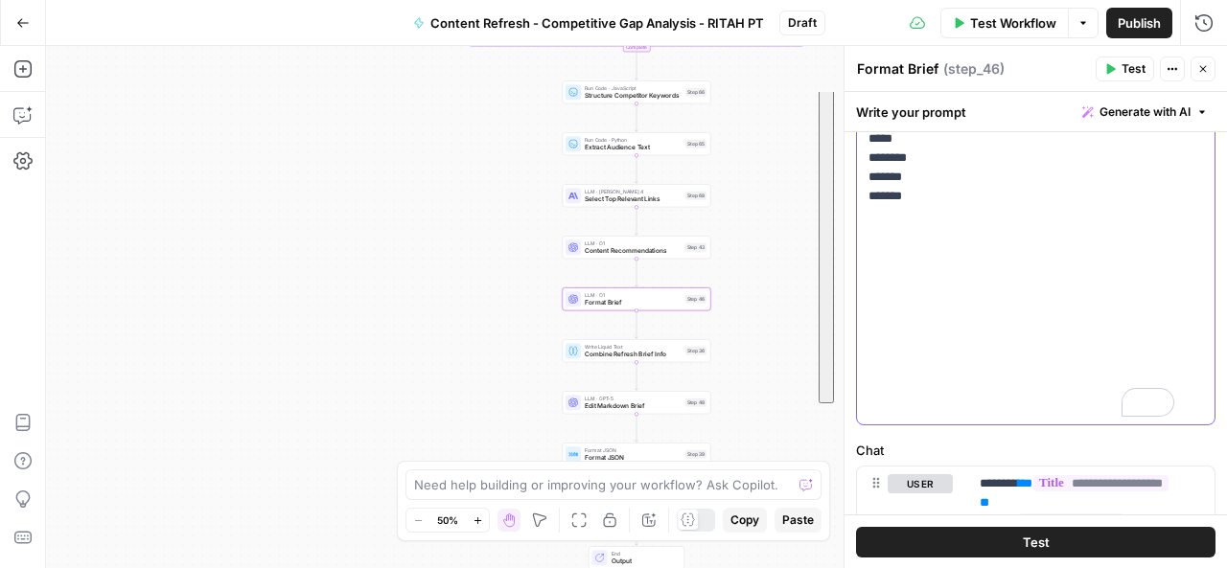
copy p "**********"
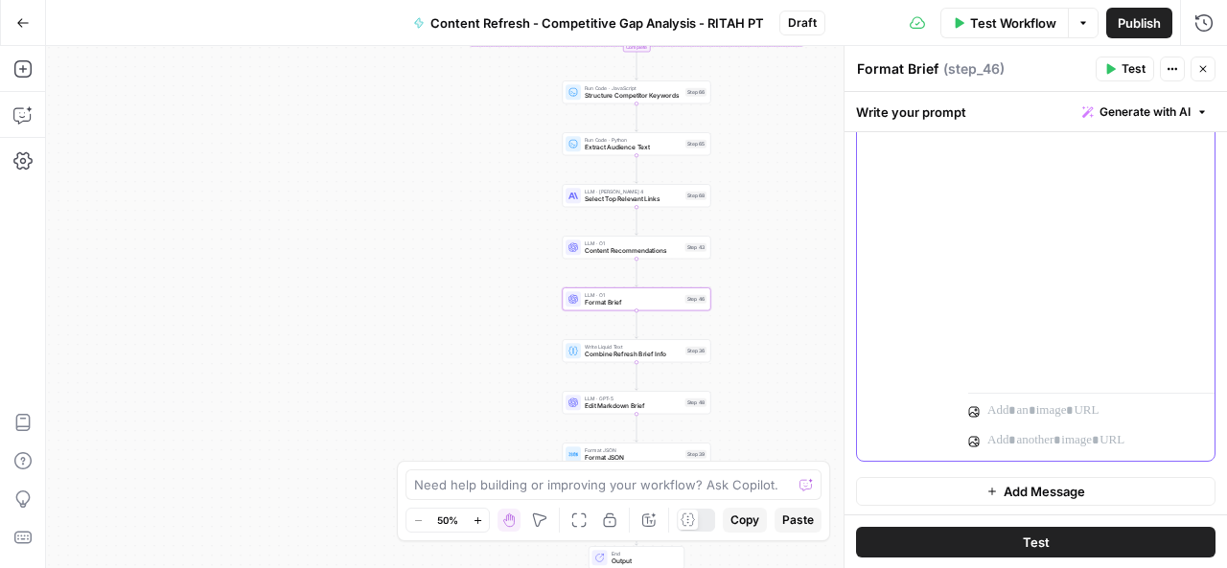
drag, startPoint x: 969, startPoint y: 177, endPoint x: 1098, endPoint y: 354, distance: 218.7
copy p "**********"
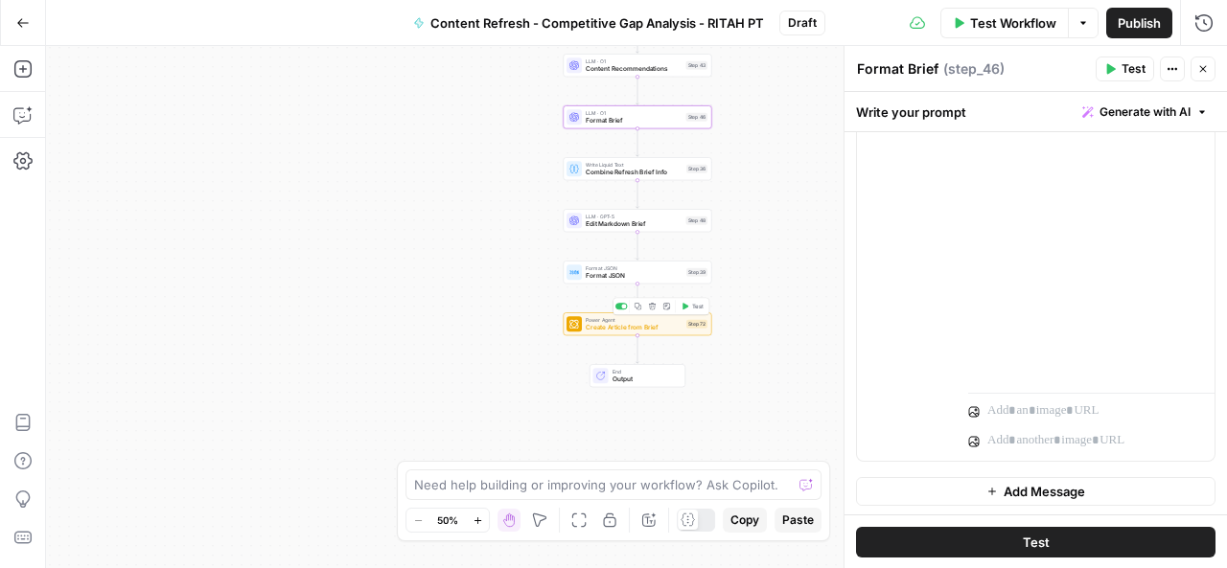
click at [621, 325] on span "Create Article from Brief" at bounding box center [634, 328] width 97 height 10
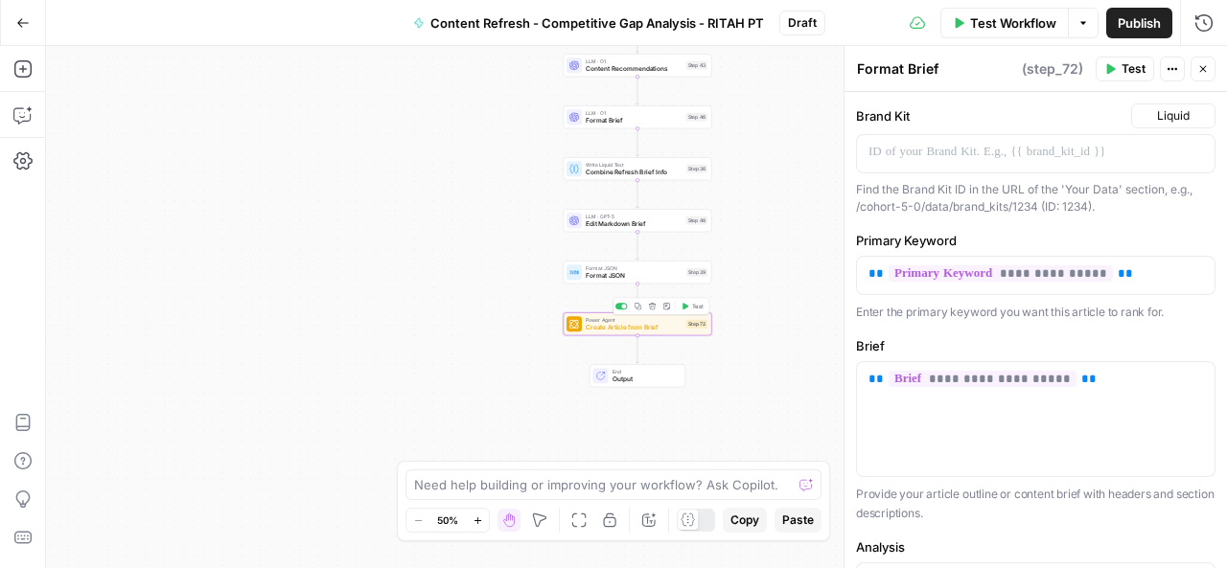
type textarea "Create Article from Brief"
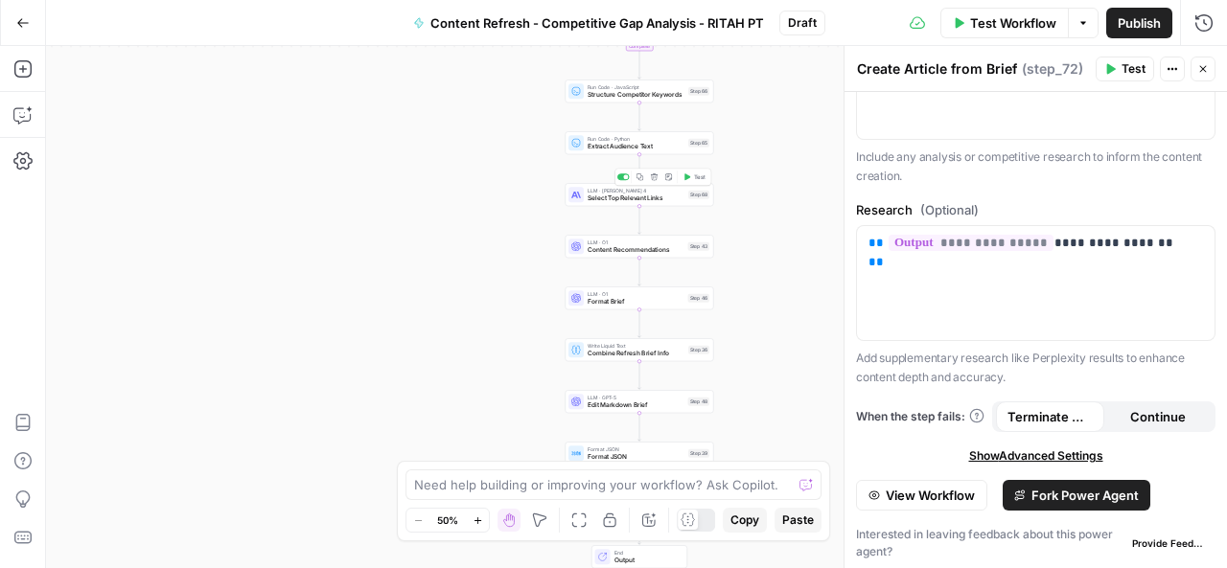
scroll to position [516, 0]
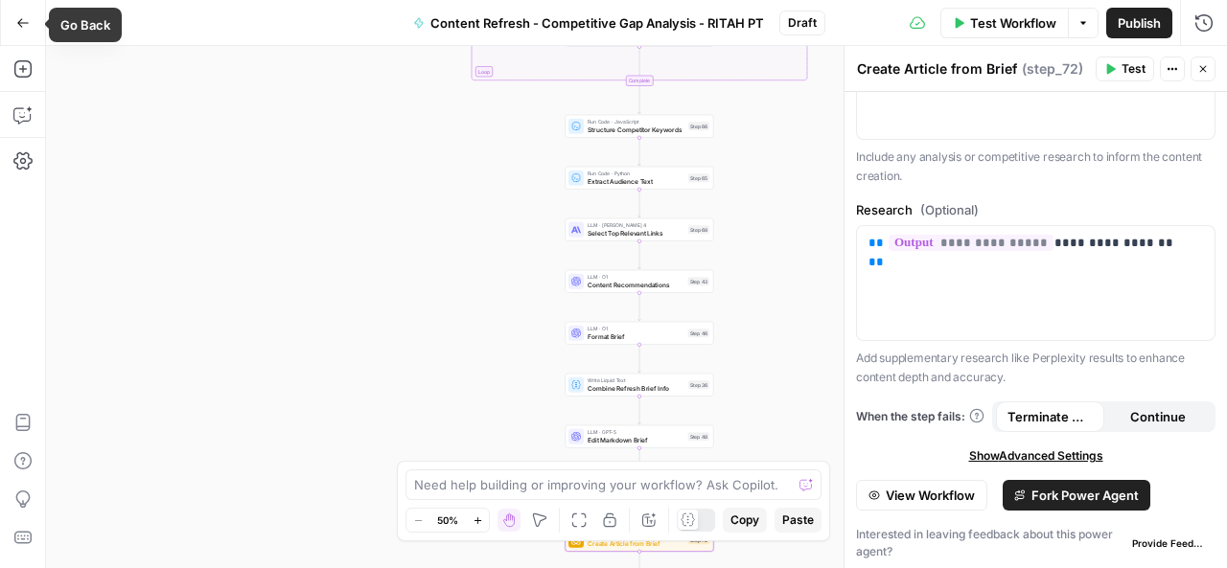
click at [19, 16] on icon "button" at bounding box center [22, 22] width 13 height 13
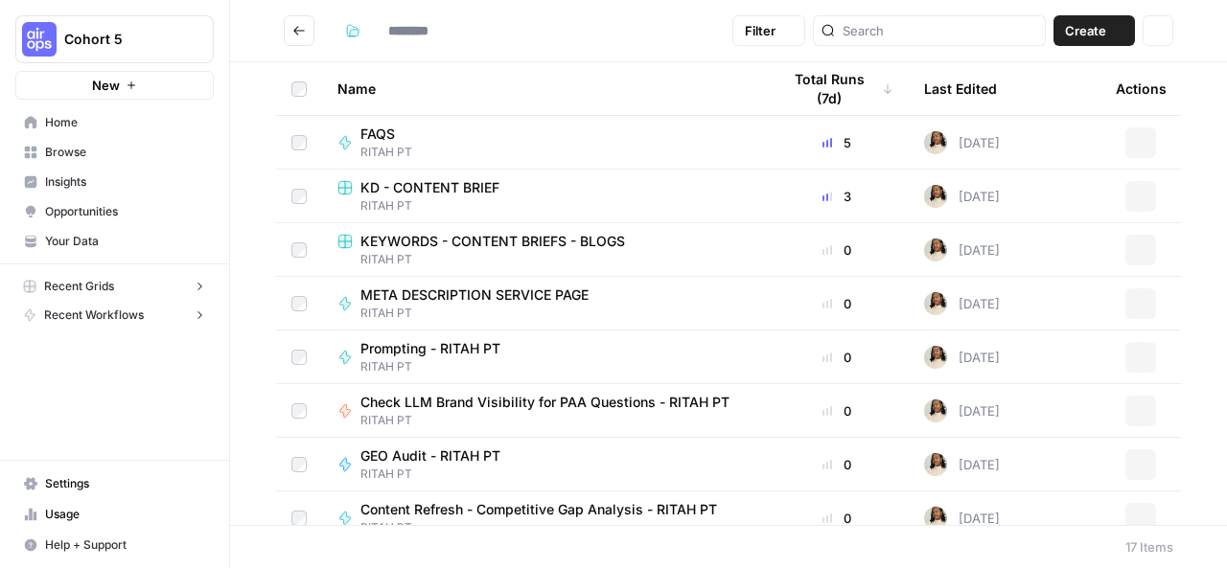
type input "********"
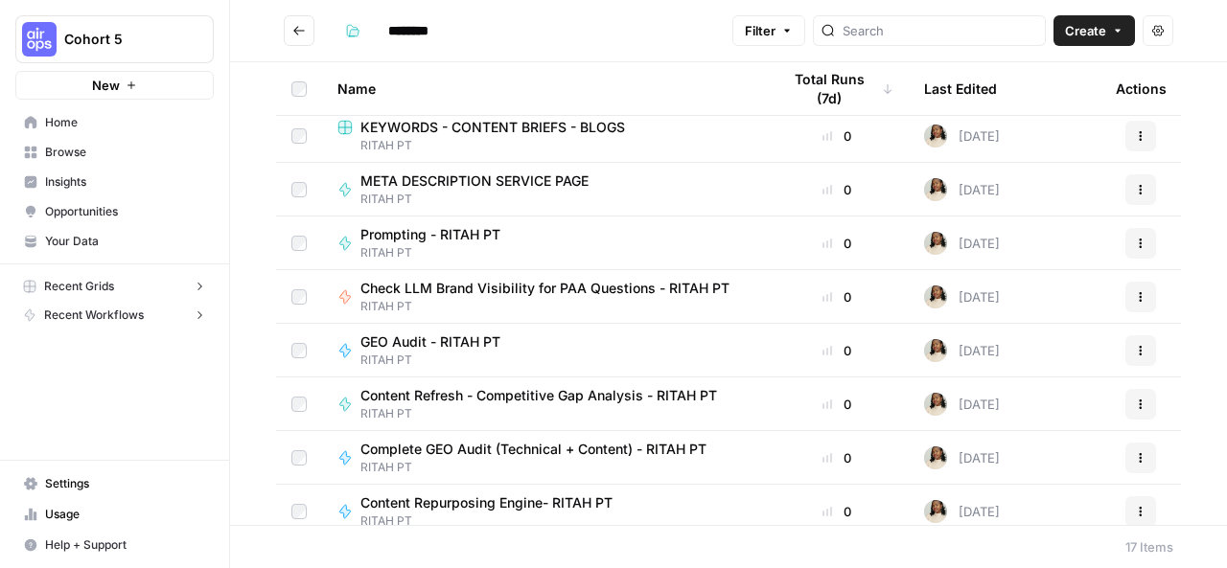
scroll to position [502, 0]
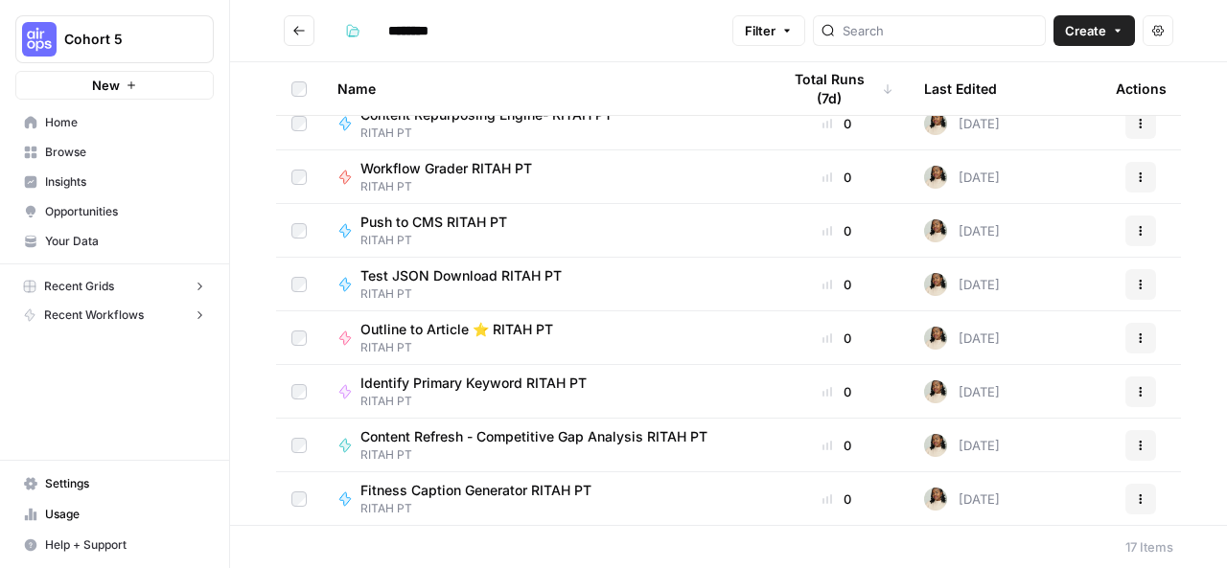
click at [301, 29] on icon "Go back" at bounding box center [298, 30] width 13 height 13
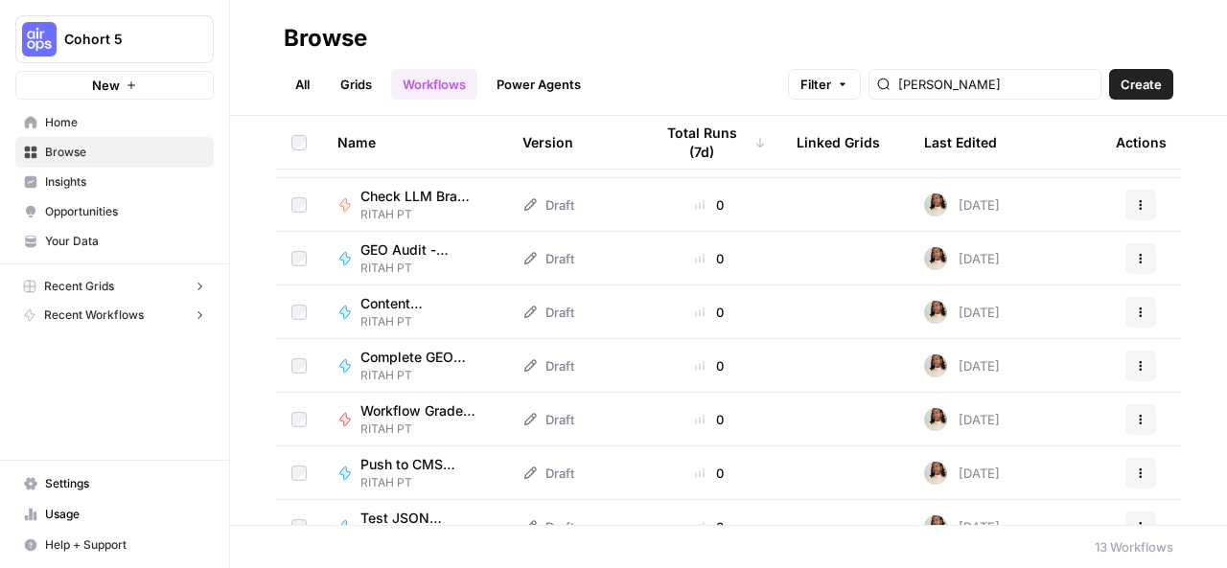
scroll to position [341, 0]
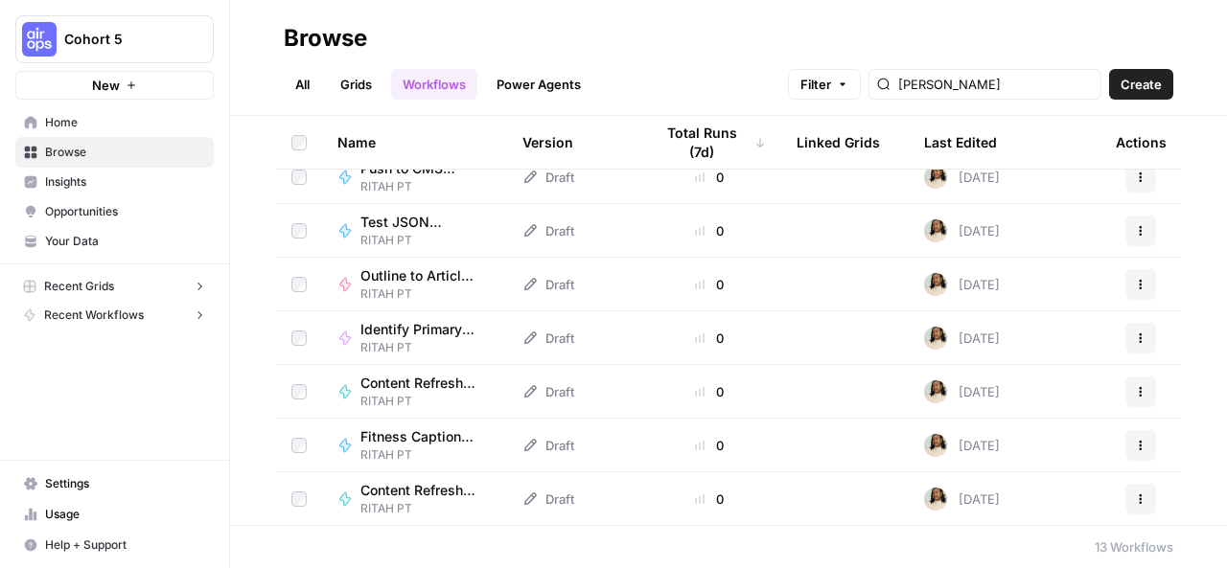
click at [304, 80] on link "All" at bounding box center [302, 84] width 37 height 31
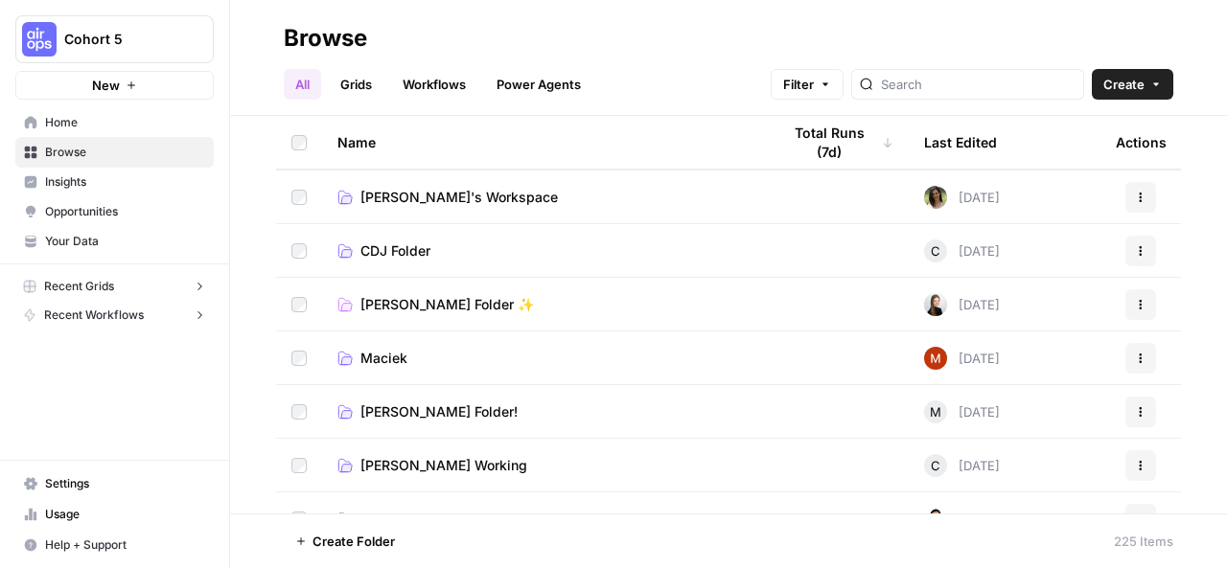
scroll to position [1397, 0]
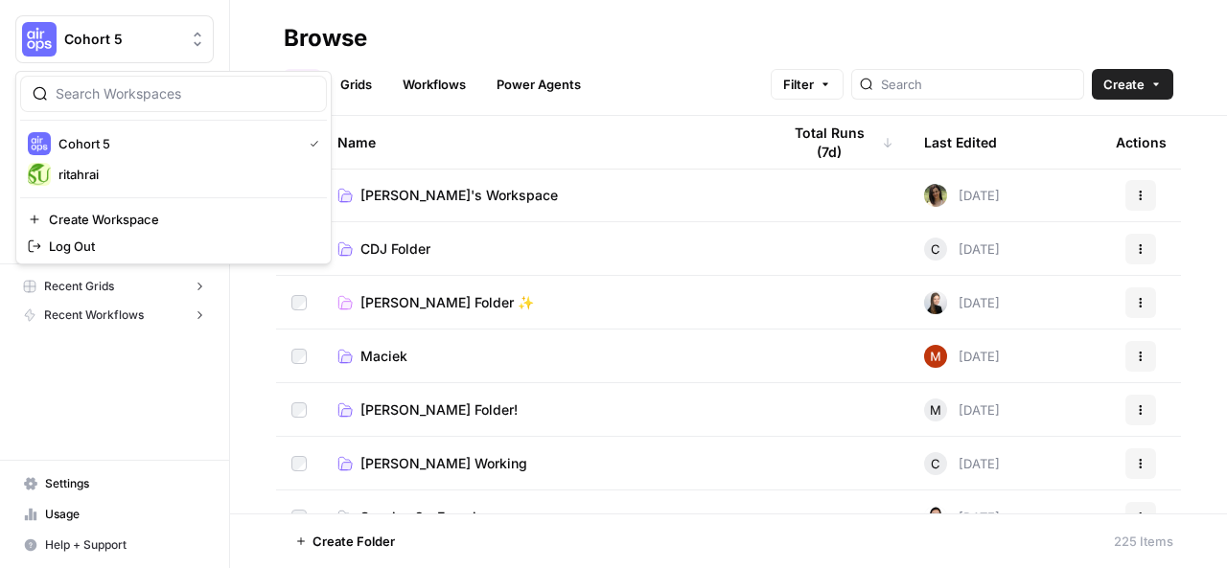
click at [196, 41] on icon "Workspace: Cohort 5" at bounding box center [197, 39] width 19 height 19
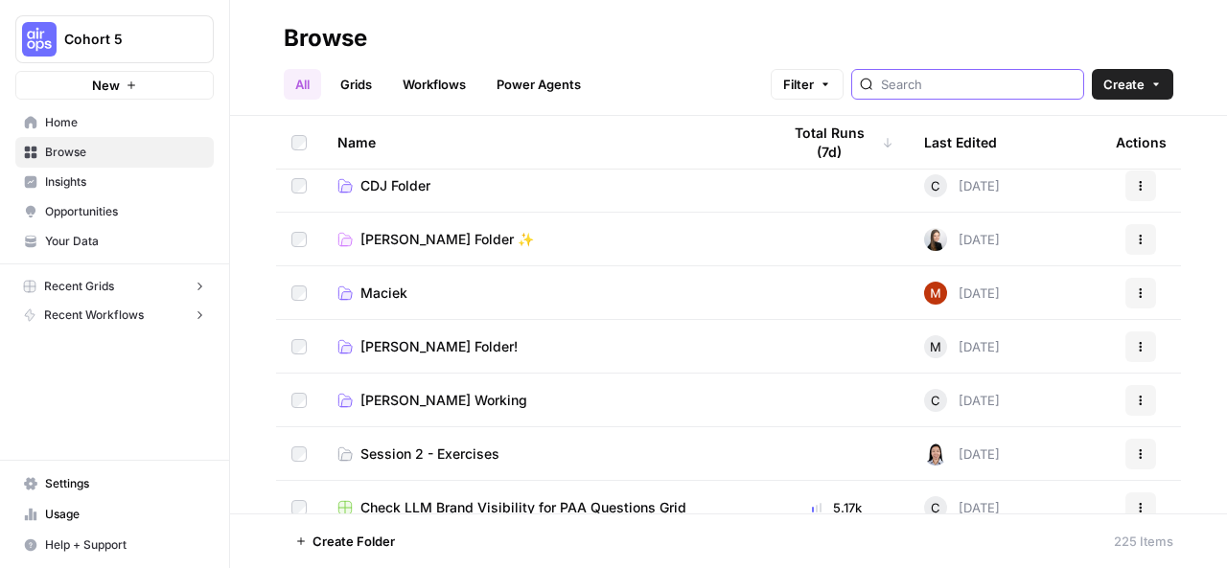
click at [971, 83] on input "search" at bounding box center [978, 84] width 195 height 19
type input "rita"
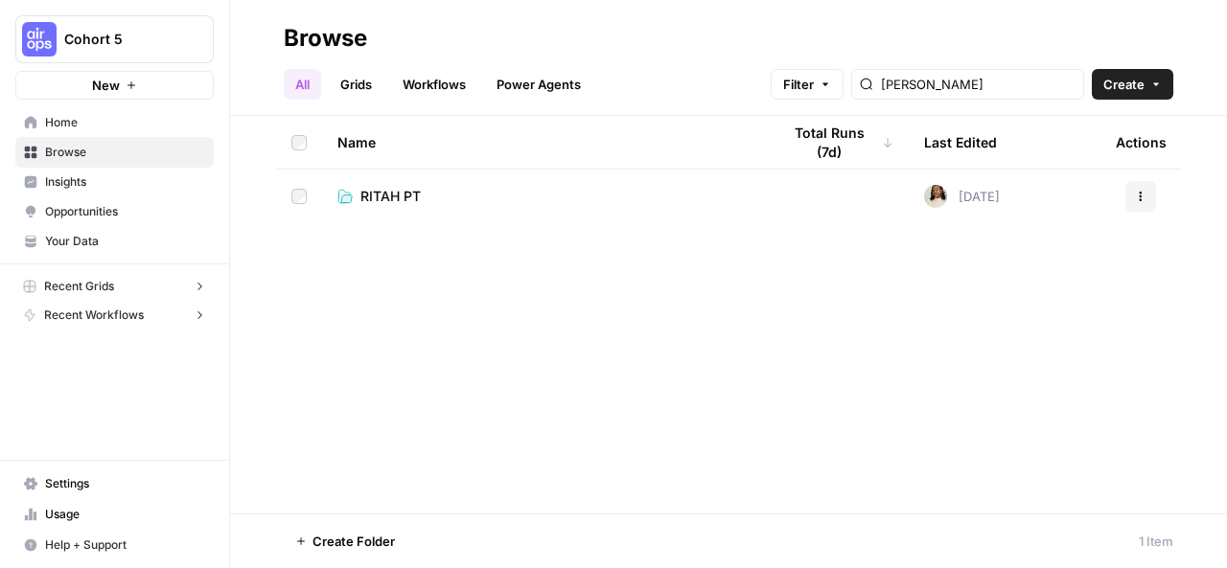
click at [836, 203] on td at bounding box center [837, 197] width 144 height 54
click at [378, 199] on span "RITAH PT" at bounding box center [390, 196] width 60 height 19
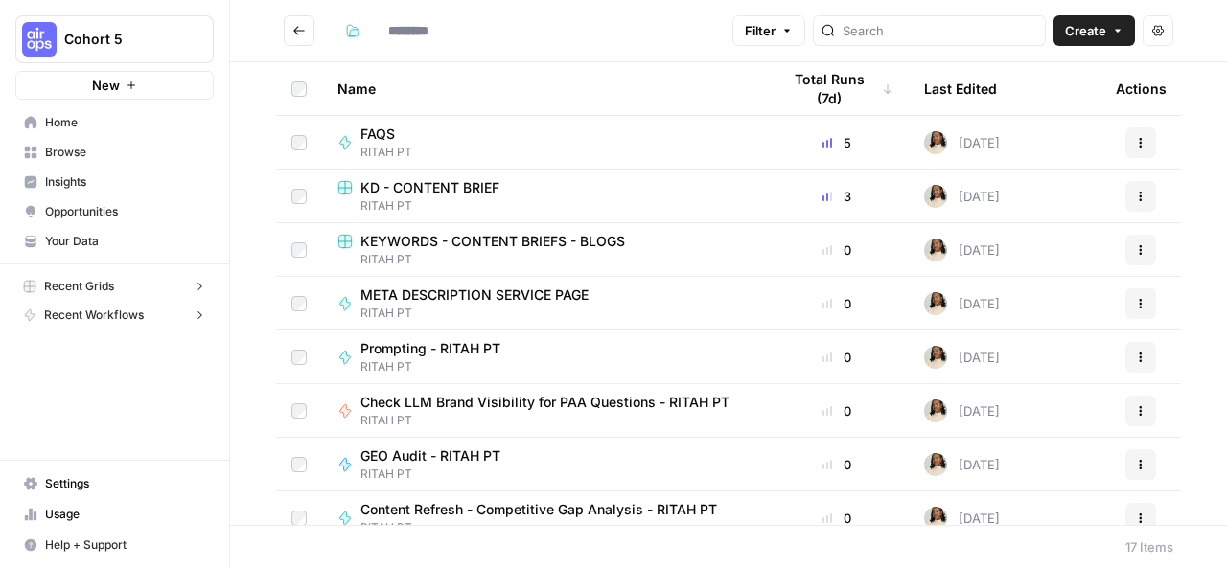
type input "********"
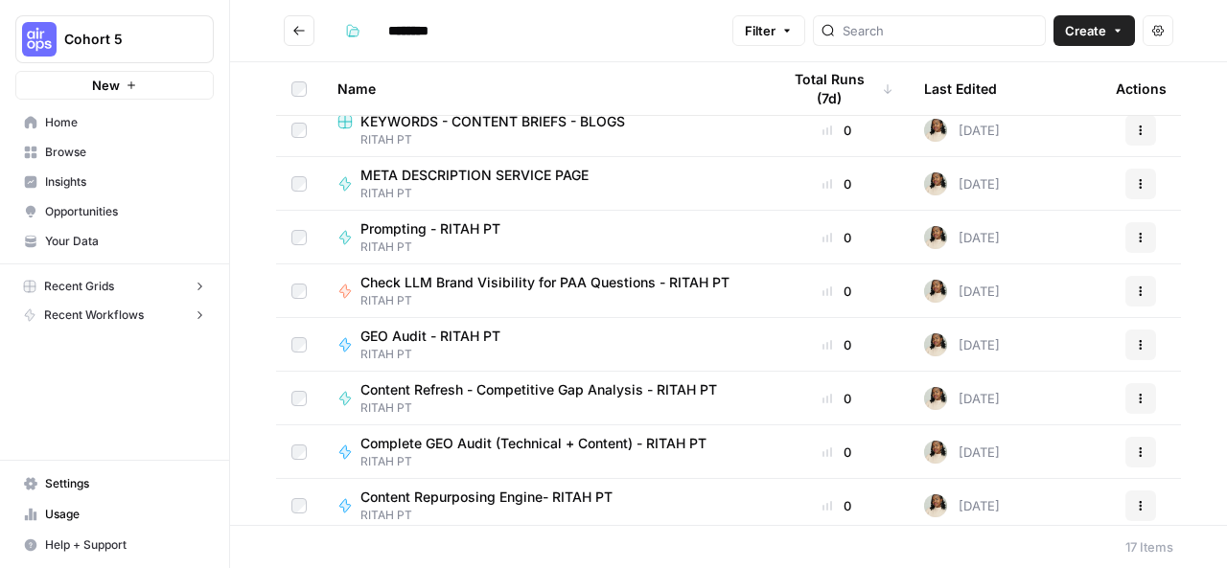
scroll to position [126, 0]
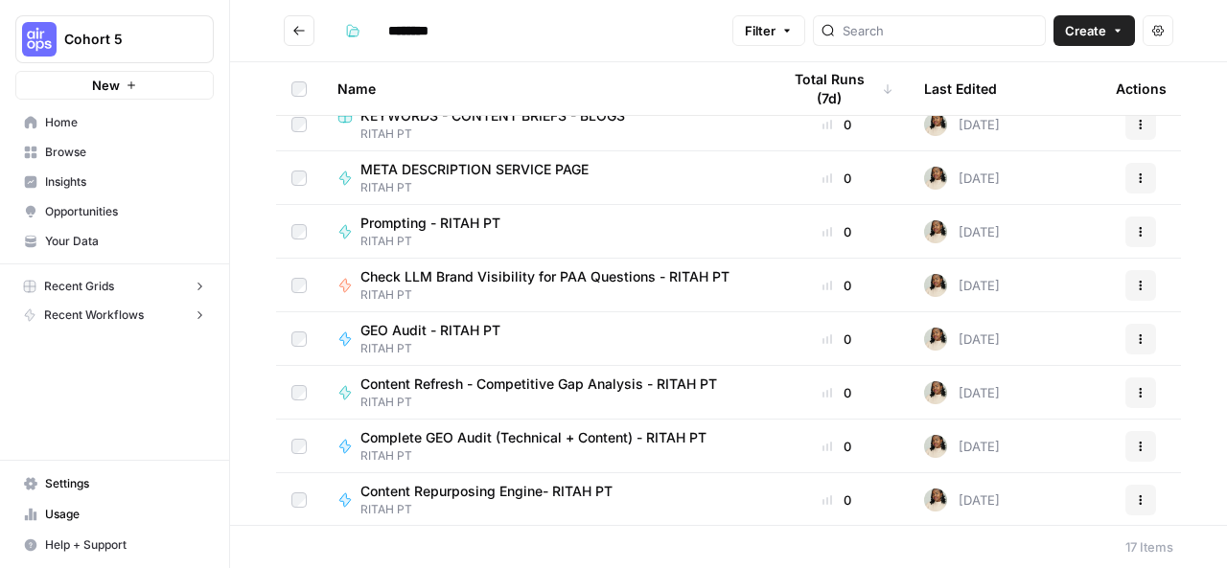
click at [452, 331] on span "GEO Audit - RITAH PT" at bounding box center [430, 330] width 140 height 19
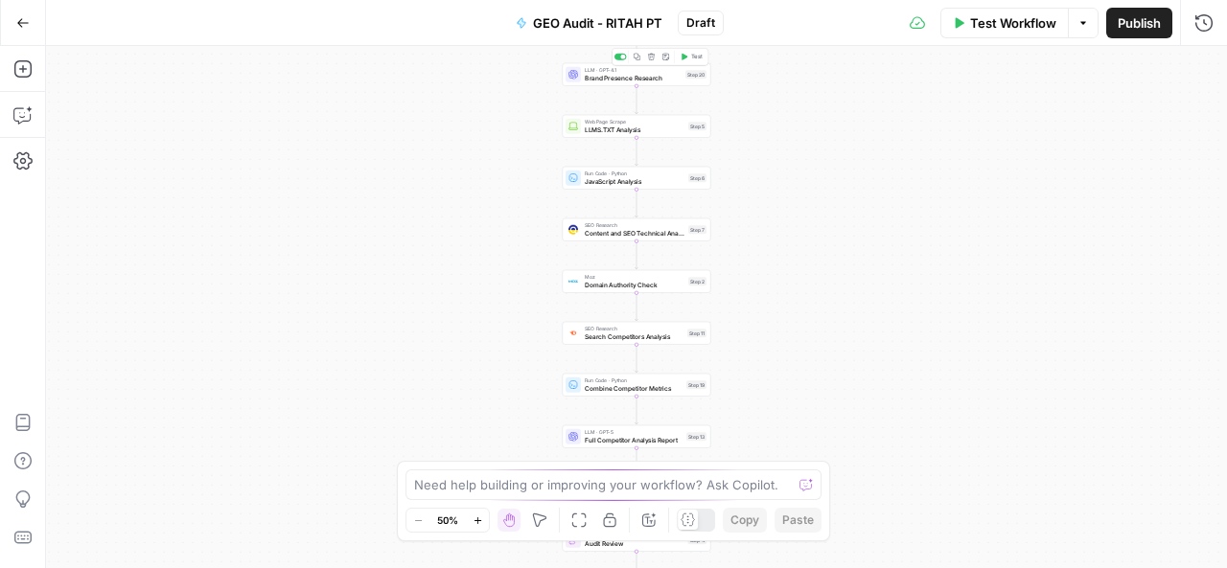
click at [638, 79] on span "Brand Presence Research" at bounding box center [633, 78] width 97 height 10
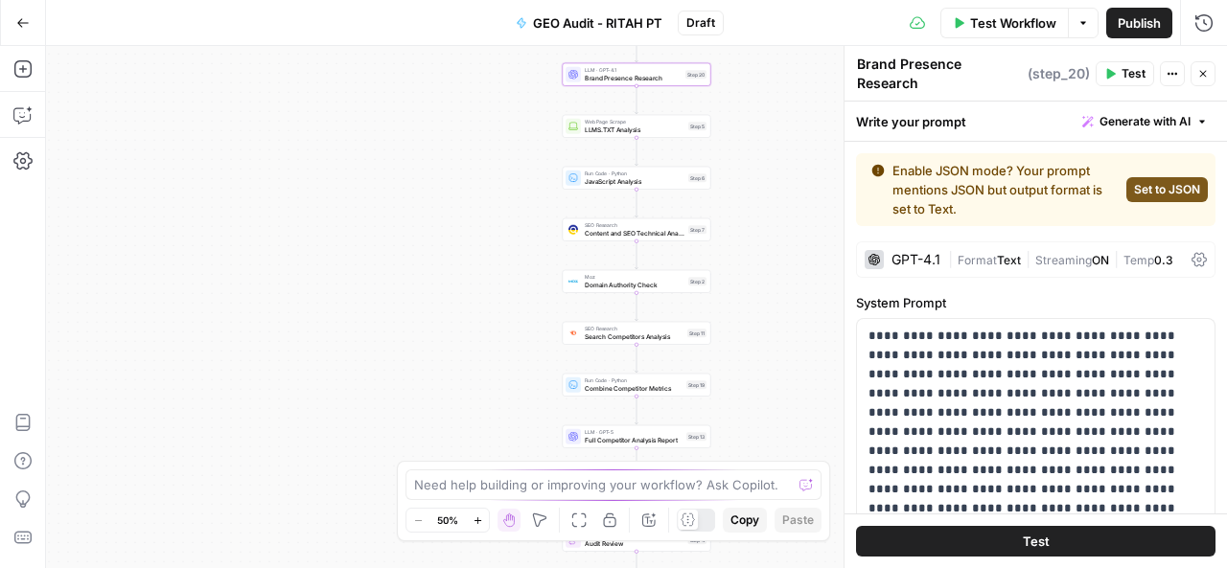
click at [1145, 181] on span "Set to JSON" at bounding box center [1167, 189] width 66 height 17
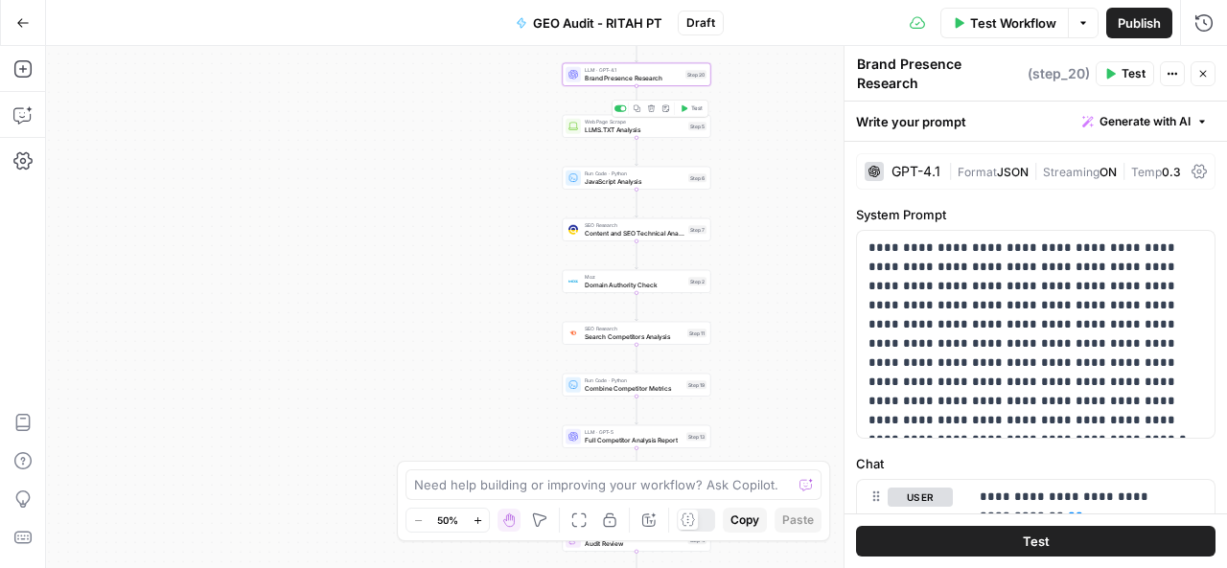
click at [627, 132] on span "LLMS.TXT Analysis" at bounding box center [635, 130] width 100 height 10
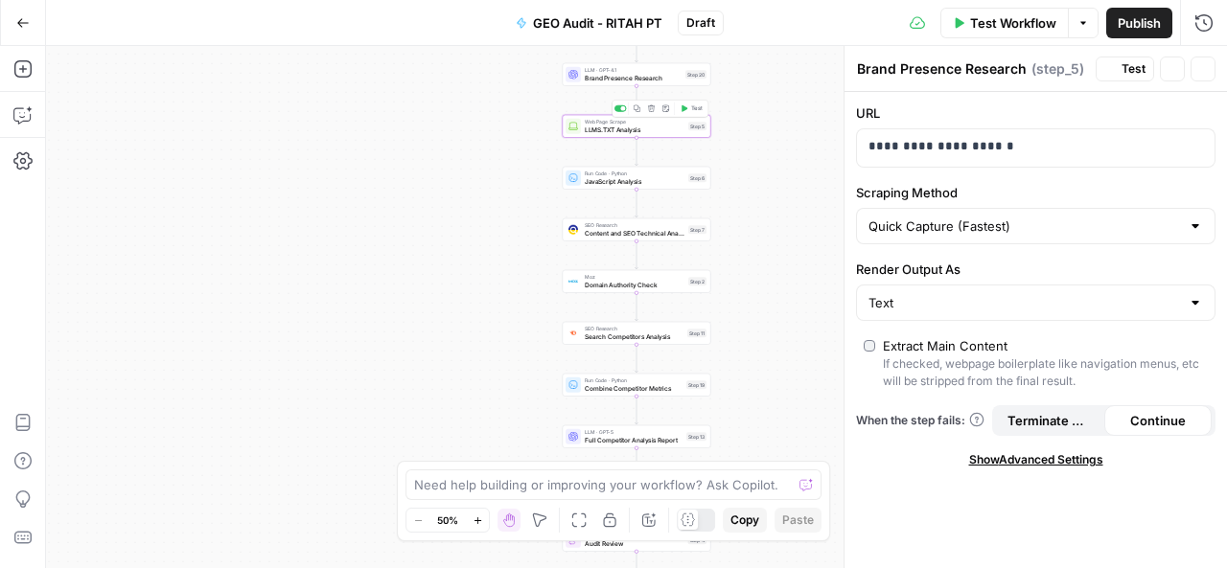
type textarea "LLMS.TXT Analysis"
click at [635, 181] on span "JavaScript Analysis" at bounding box center [635, 181] width 100 height 10
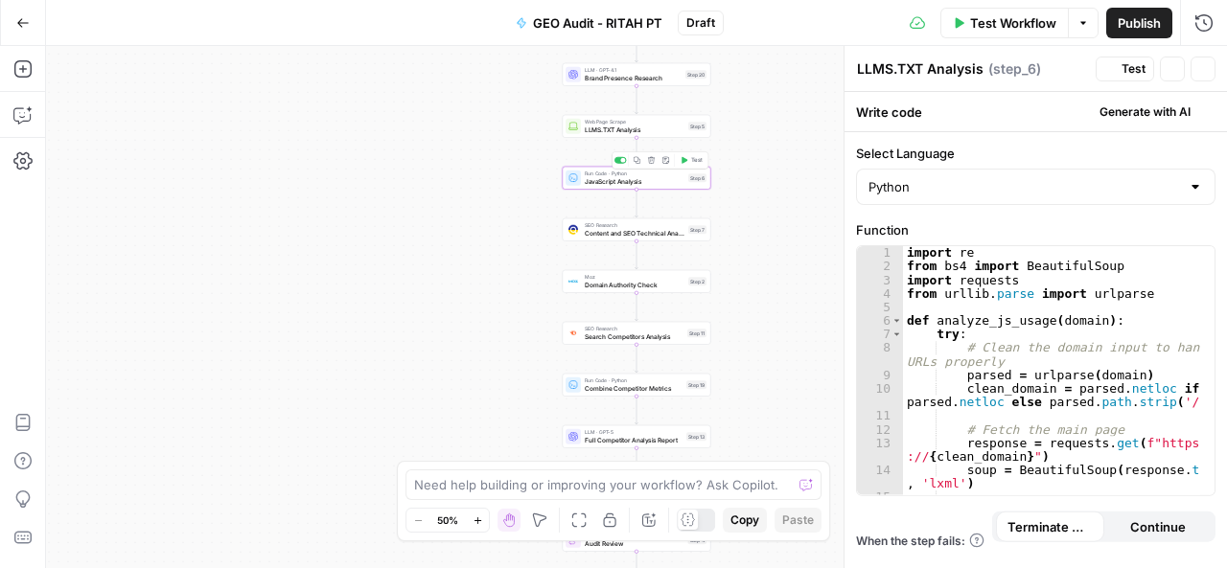
type textarea "JavaScript Analysis"
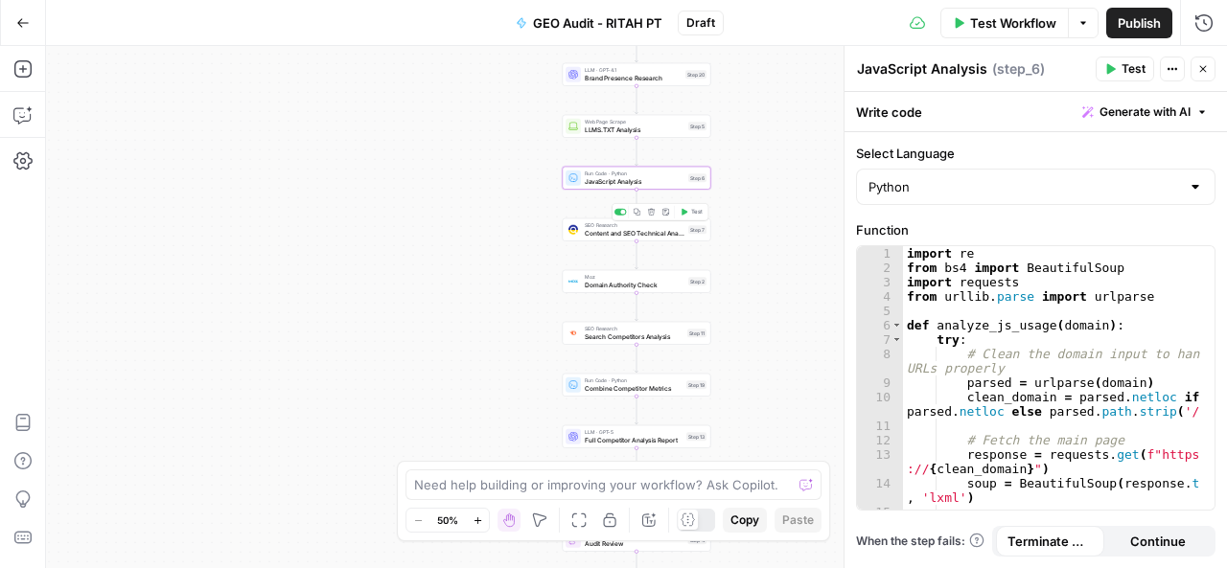
click at [635, 235] on span "Content and SEO Technical Analysis" at bounding box center [635, 233] width 100 height 10
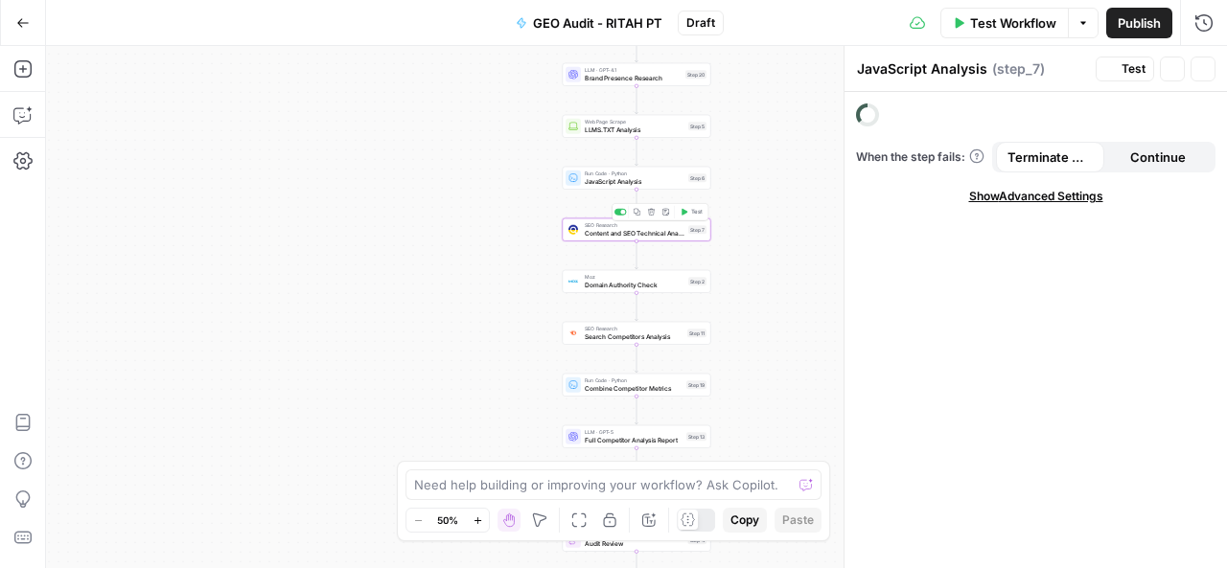
type textarea "Content and SEO Technical Analysis"
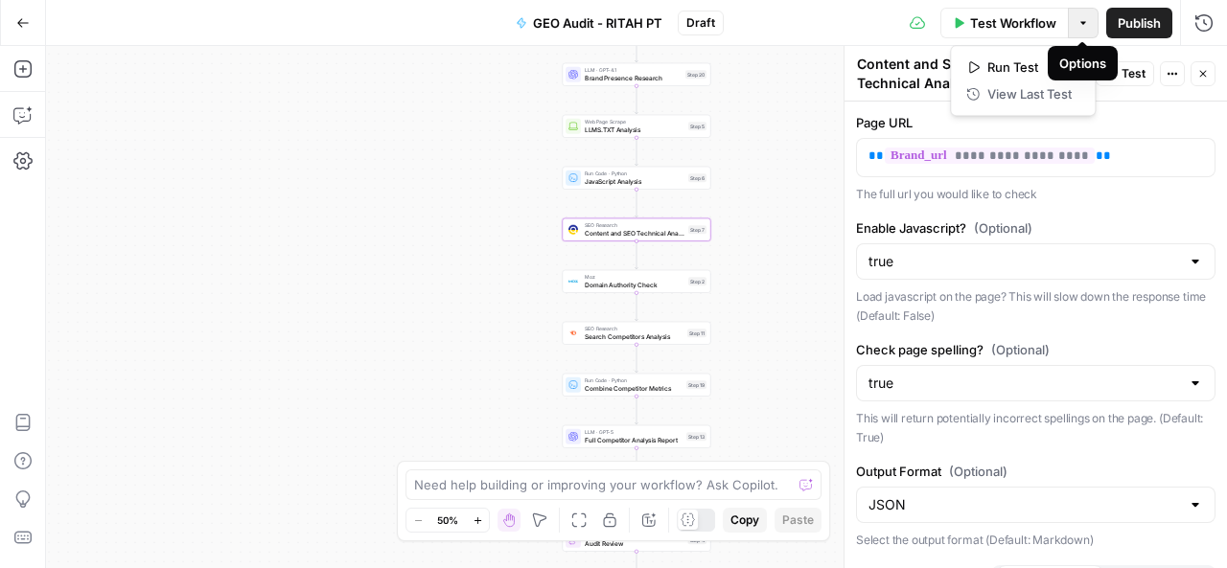
click at [1087, 18] on icon "button" at bounding box center [1083, 23] width 12 height 12
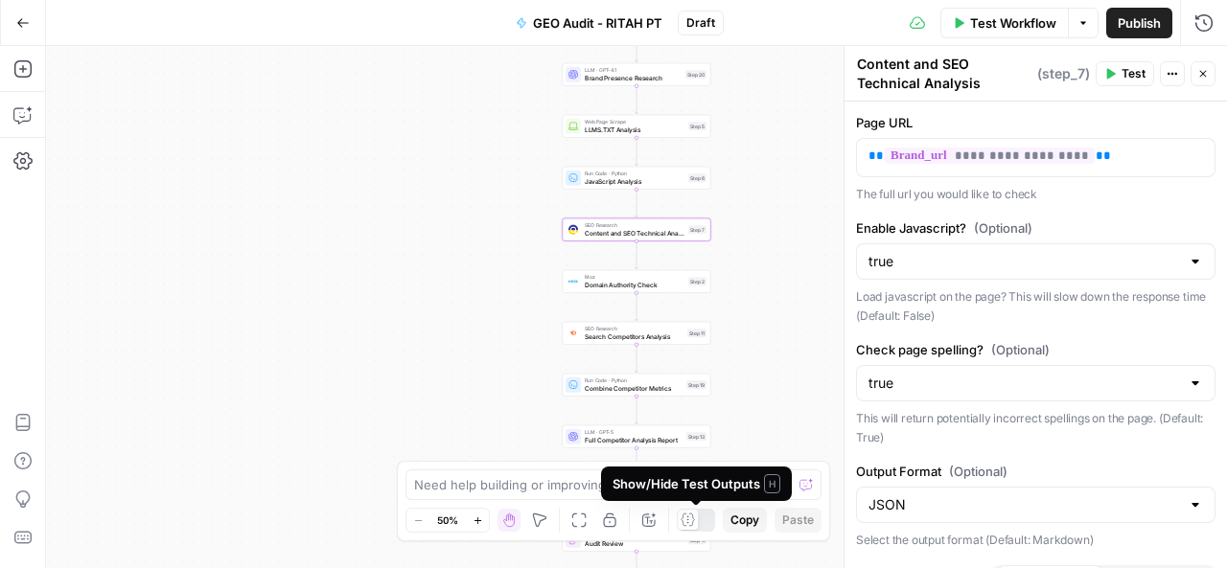
click at [685, 519] on icon at bounding box center [688, 520] width 14 height 14
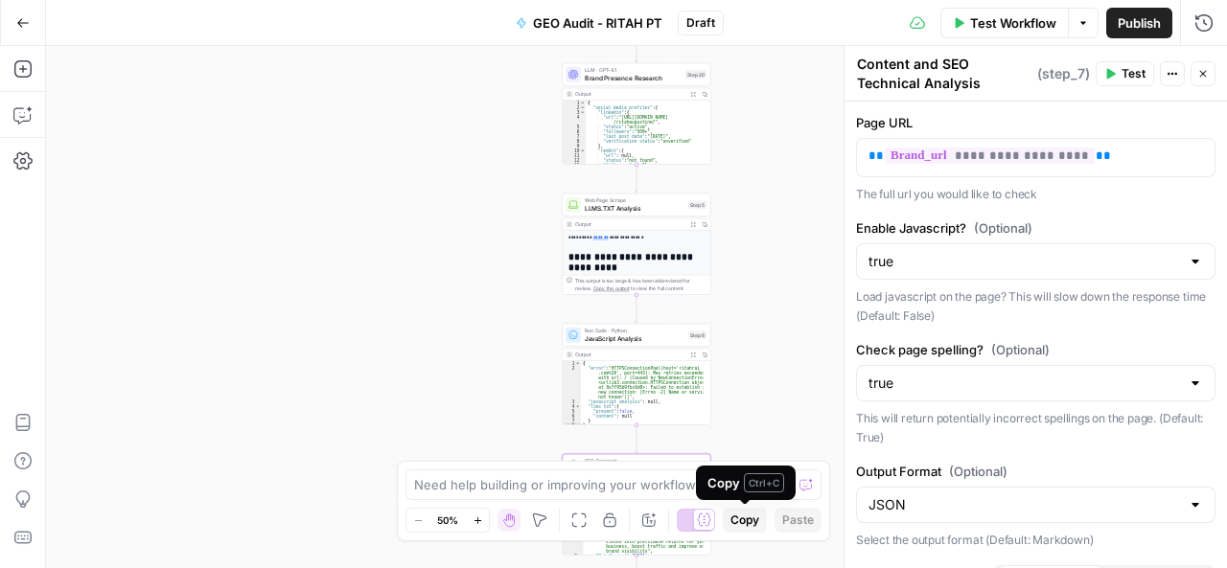
click at [747, 520] on span "Copy" at bounding box center [744, 520] width 29 height 17
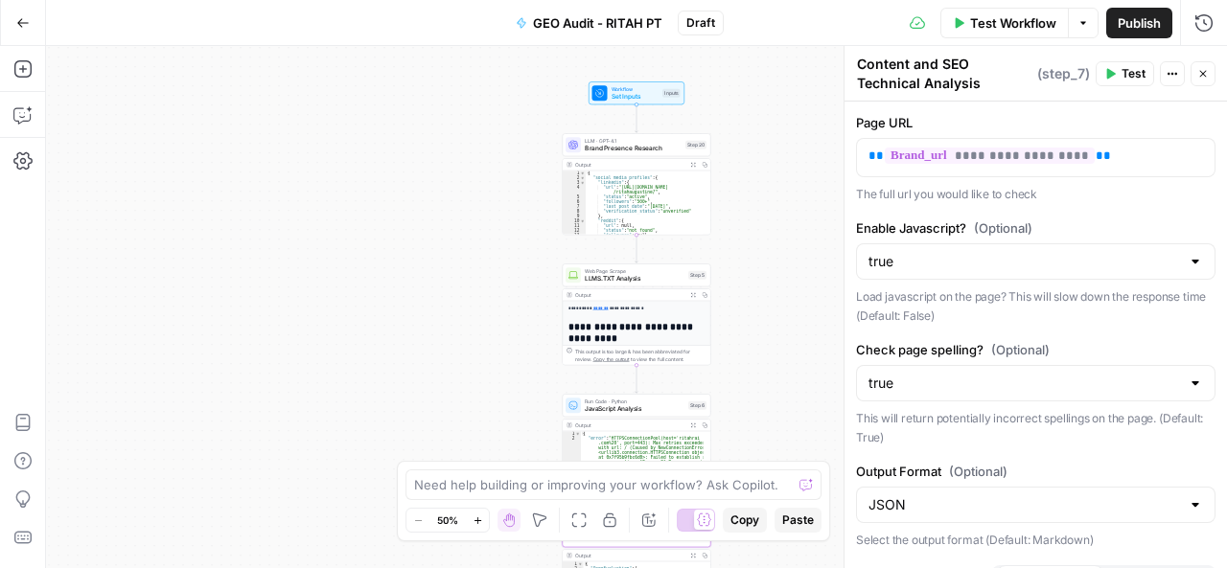
click at [1203, 73] on icon "button" at bounding box center [1203, 74] width 7 height 7
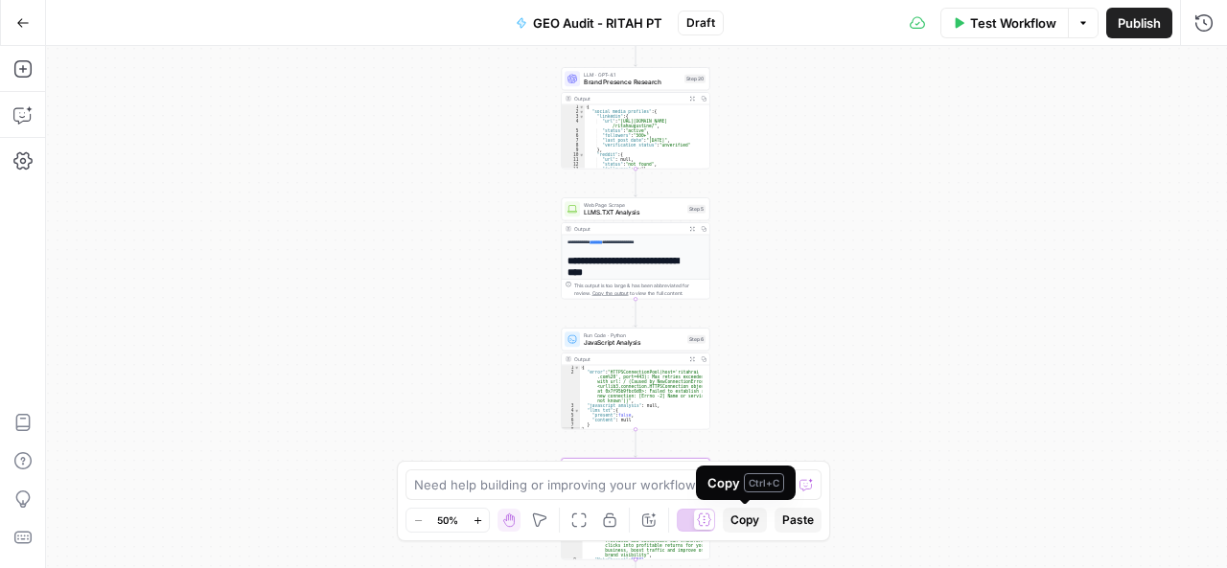
click at [744, 520] on span "Copy" at bounding box center [744, 520] width 29 height 17
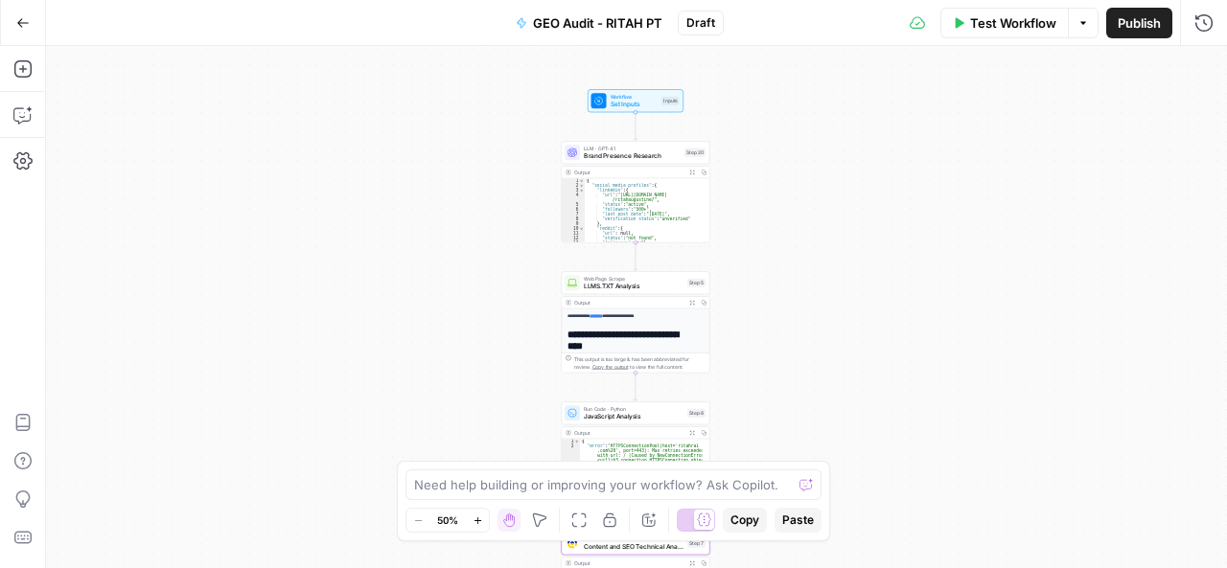
click at [1074, 28] on button "Options" at bounding box center [1083, 23] width 31 height 31
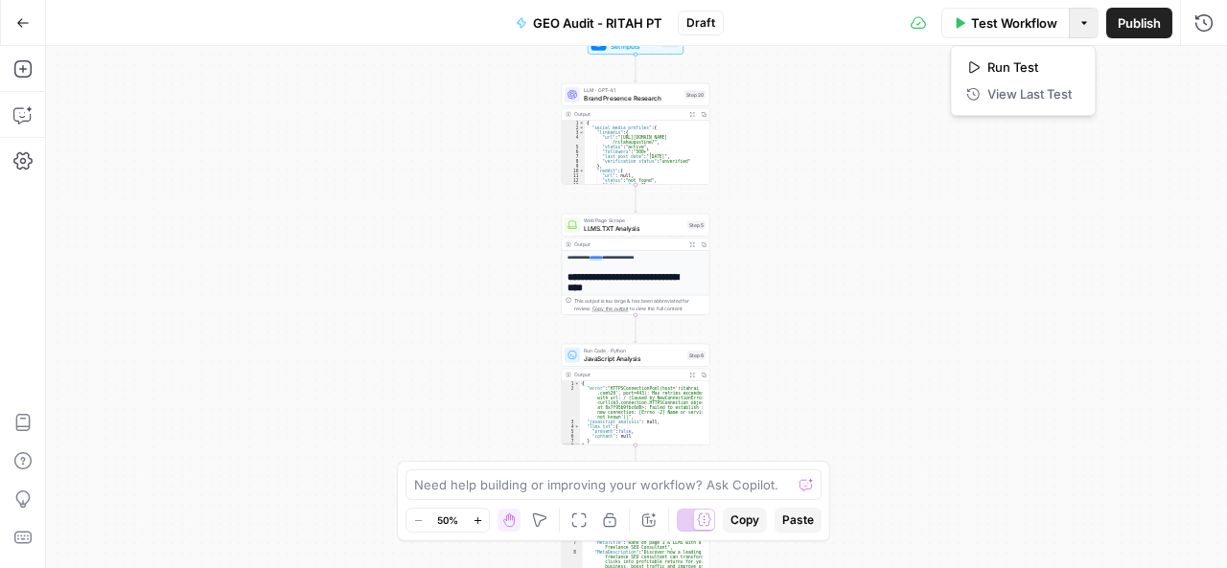
click at [796, 199] on div "**********" at bounding box center [636, 307] width 1181 height 522
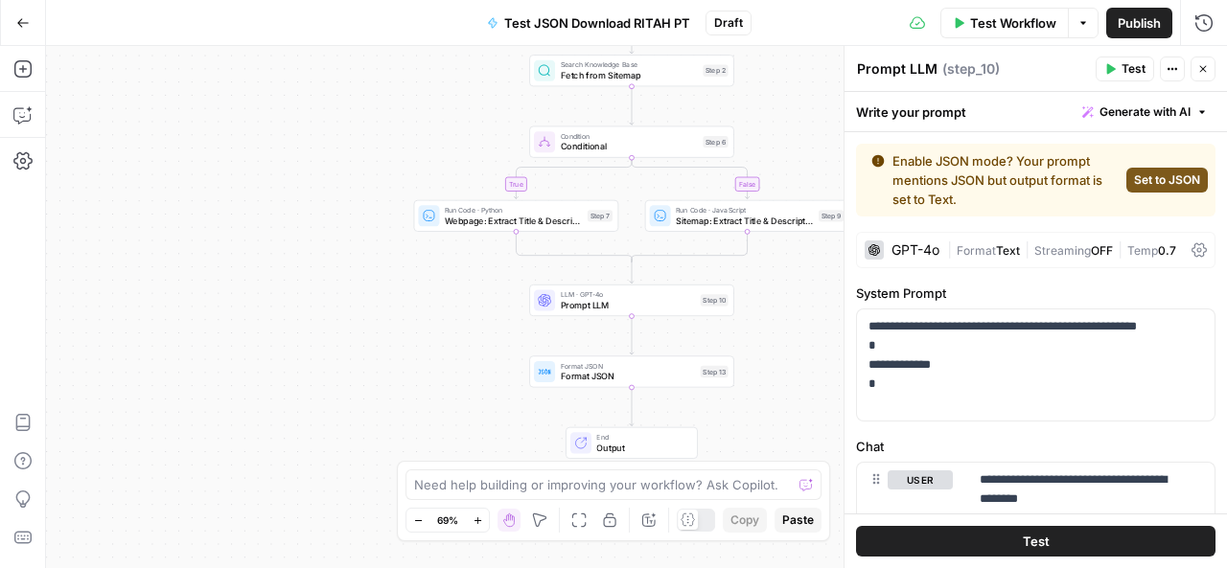
scroll to position [430, 0]
